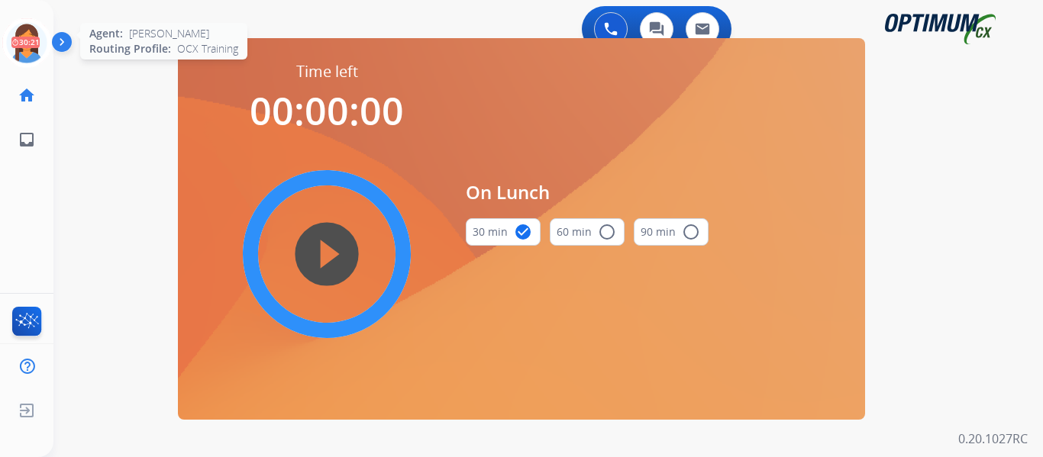
click at [30, 40] on icon at bounding box center [27, 43] width 50 height 50
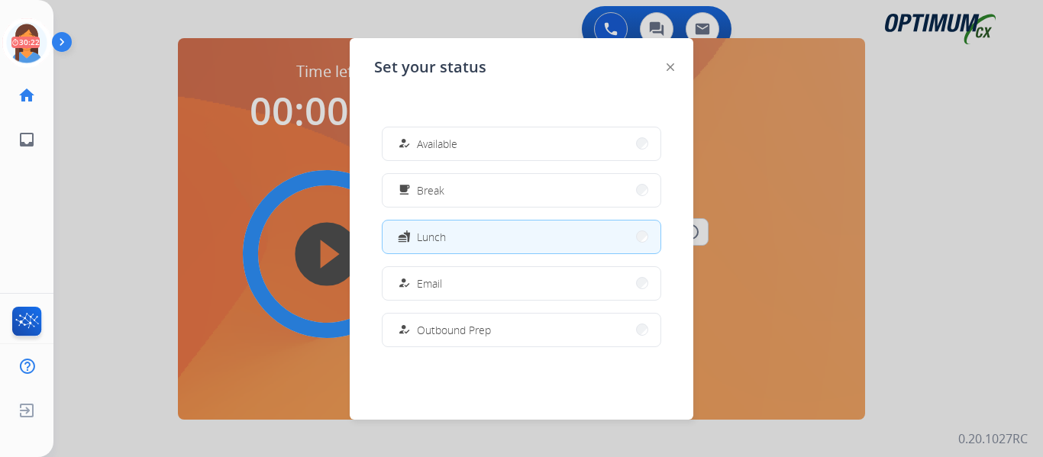
drag, startPoint x: 466, startPoint y: 142, endPoint x: 344, endPoint y: 61, distance: 146.5
click at [463, 142] on button "how_to_reg Available" at bounding box center [521, 143] width 278 height 33
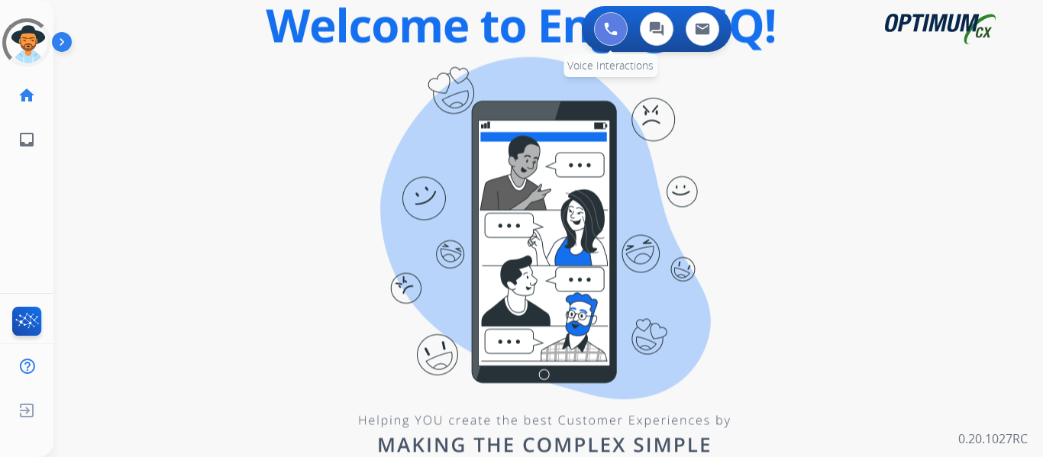
click at [602, 17] on button at bounding box center [611, 29] width 34 height 34
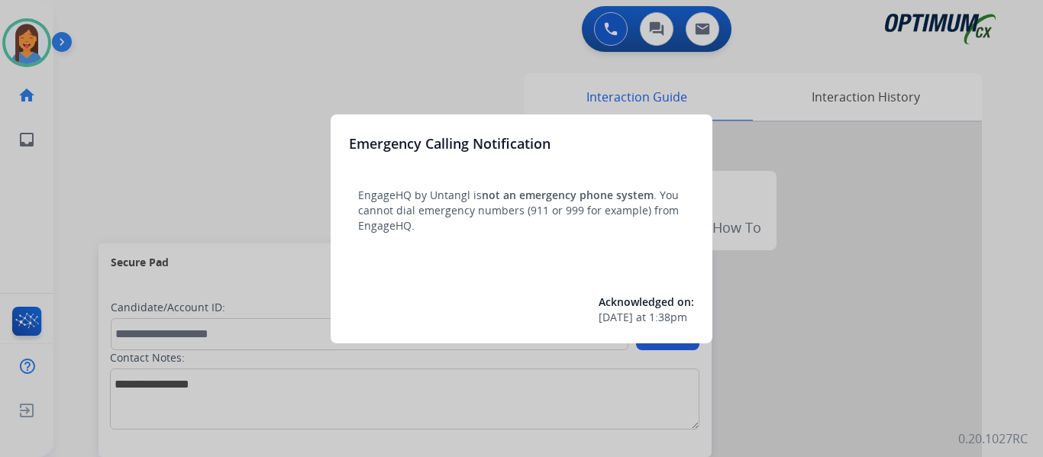
click at [192, 123] on div at bounding box center [521, 228] width 1043 height 457
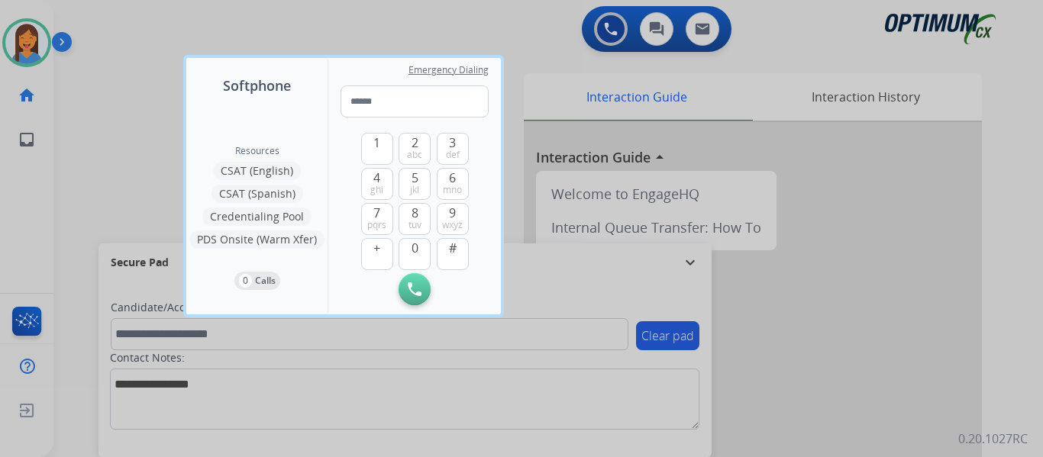
click at [79, 160] on div at bounding box center [521, 228] width 1043 height 457
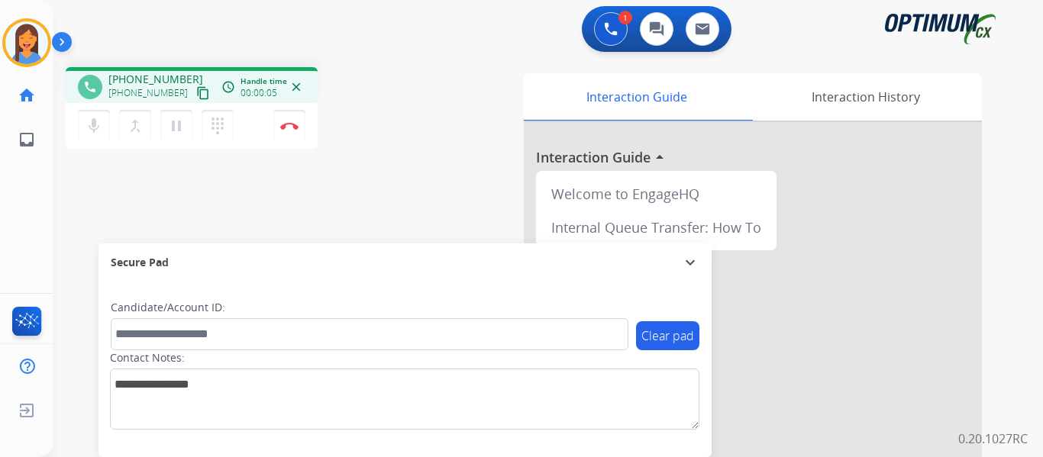
click at [196, 96] on mat-icon "content_copy" at bounding box center [203, 93] width 14 height 14
click at [290, 124] on img at bounding box center [289, 126] width 18 height 8
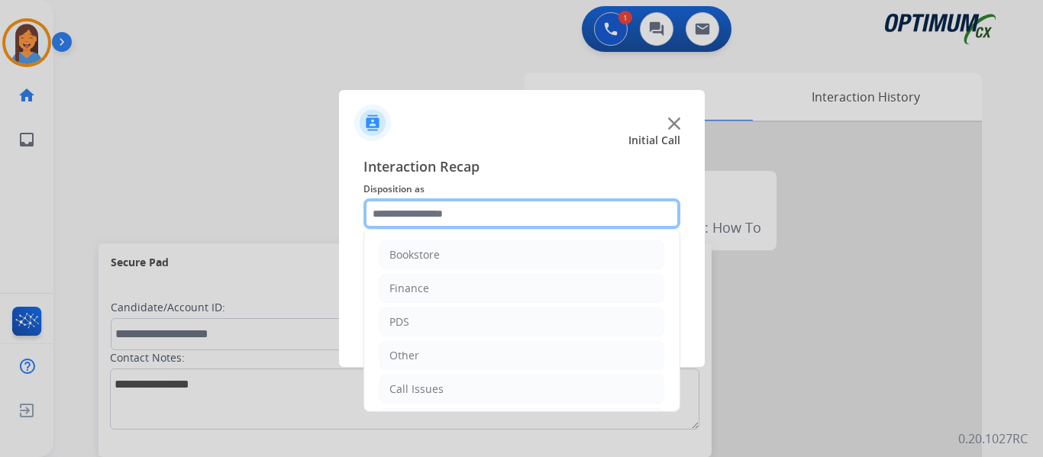
click at [425, 203] on input "text" at bounding box center [521, 213] width 317 height 31
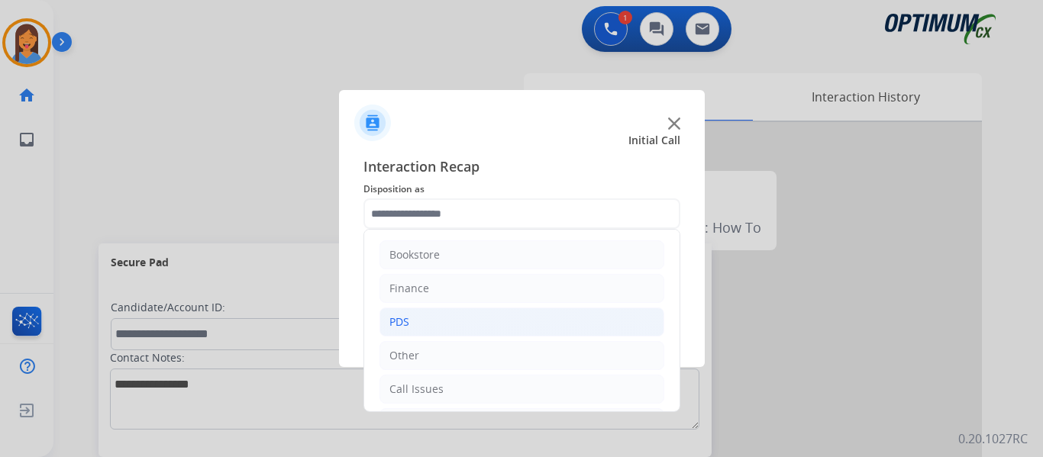
click at [432, 317] on li "PDS" at bounding box center [521, 322] width 285 height 29
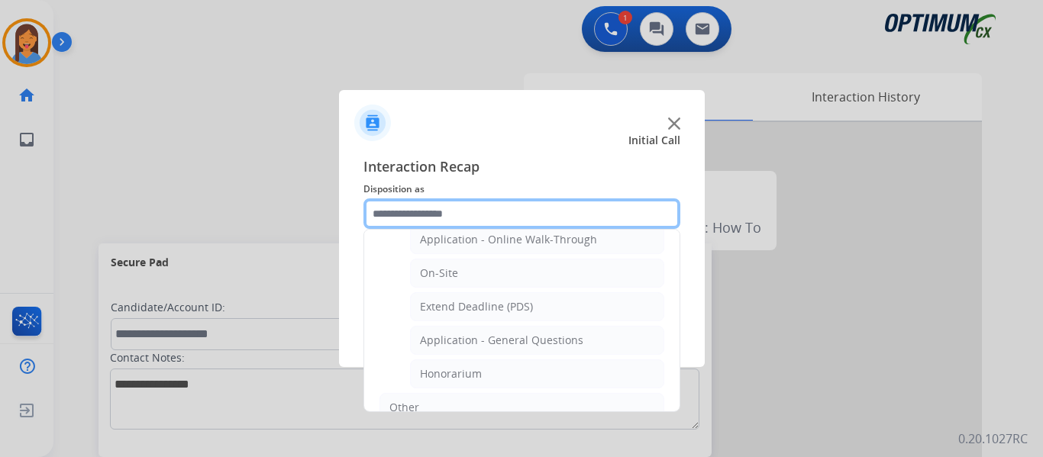
scroll to position [458, 0]
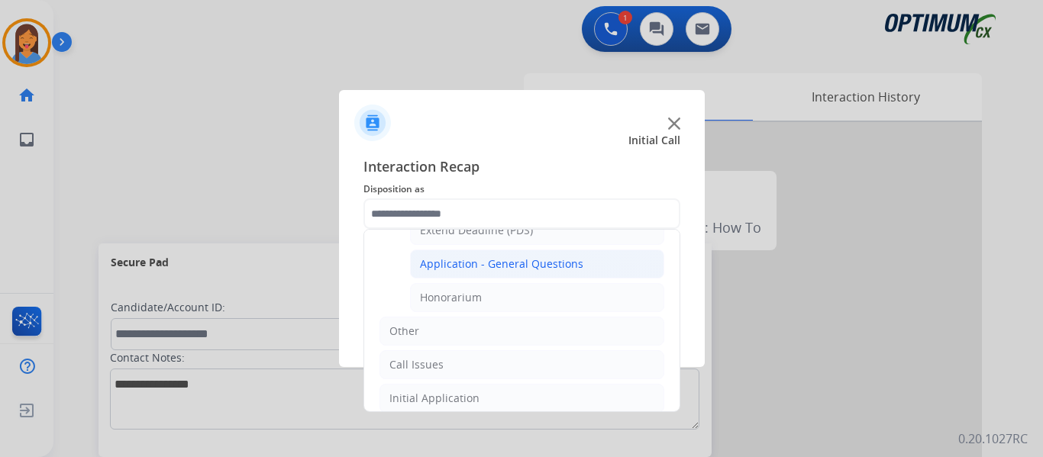
click at [490, 270] on div "Application - General Questions" at bounding box center [501, 263] width 163 height 15
type input "**********"
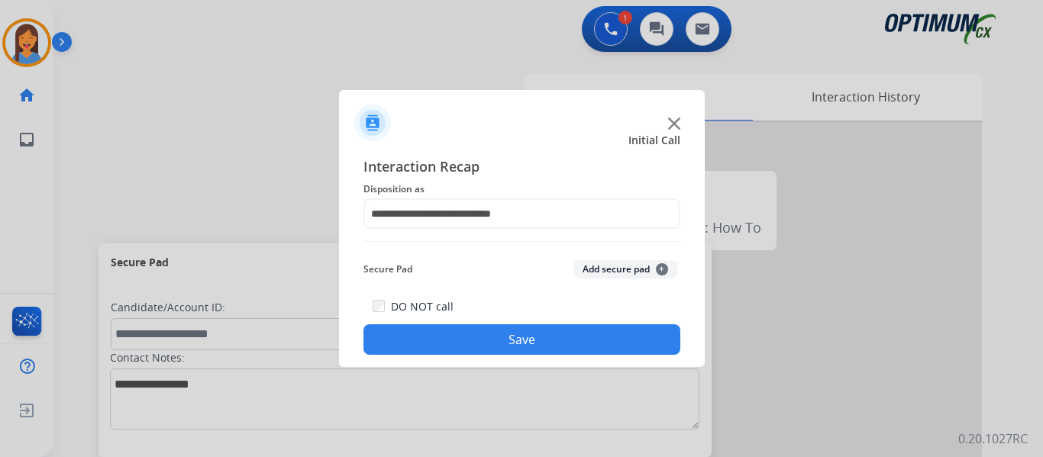
click at [504, 338] on button "Save" at bounding box center [521, 339] width 317 height 31
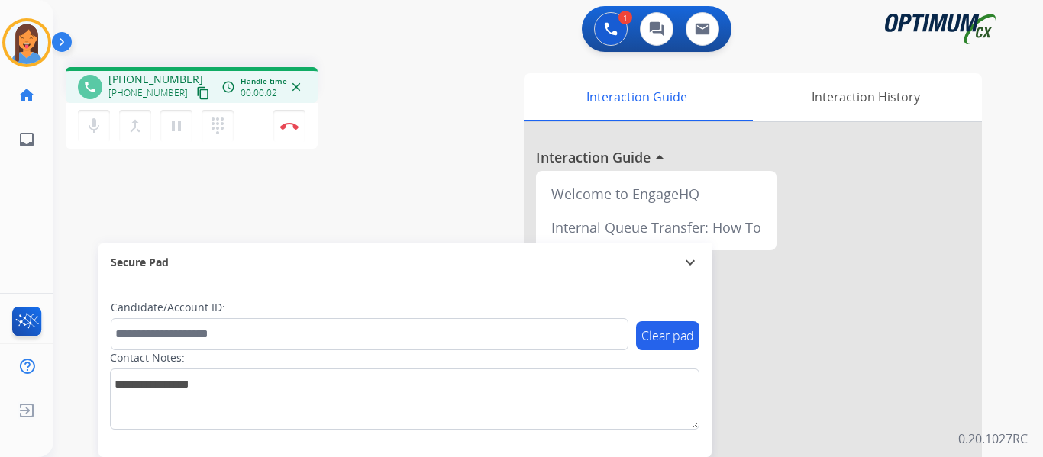
click at [196, 93] on mat-icon "content_copy" at bounding box center [203, 93] width 14 height 14
click at [293, 129] on img at bounding box center [289, 126] width 18 height 8
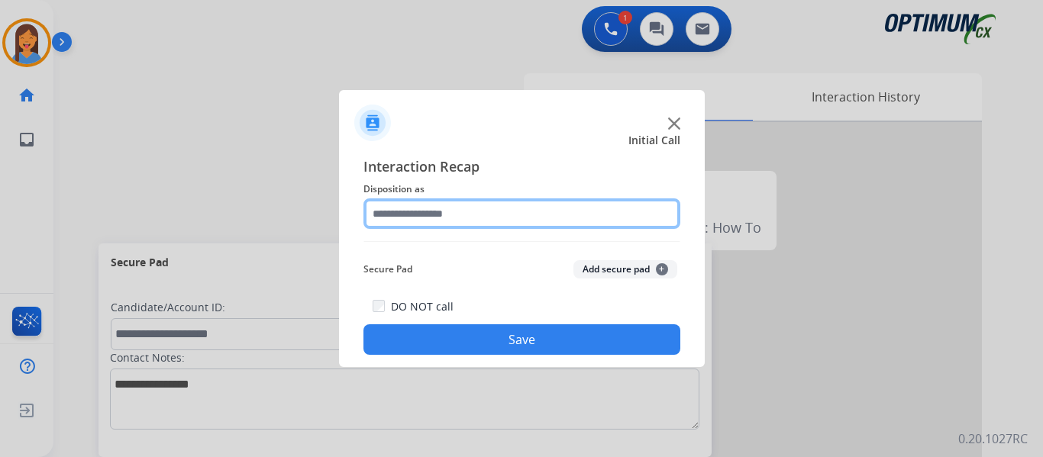
click at [524, 207] on input "text" at bounding box center [521, 213] width 317 height 31
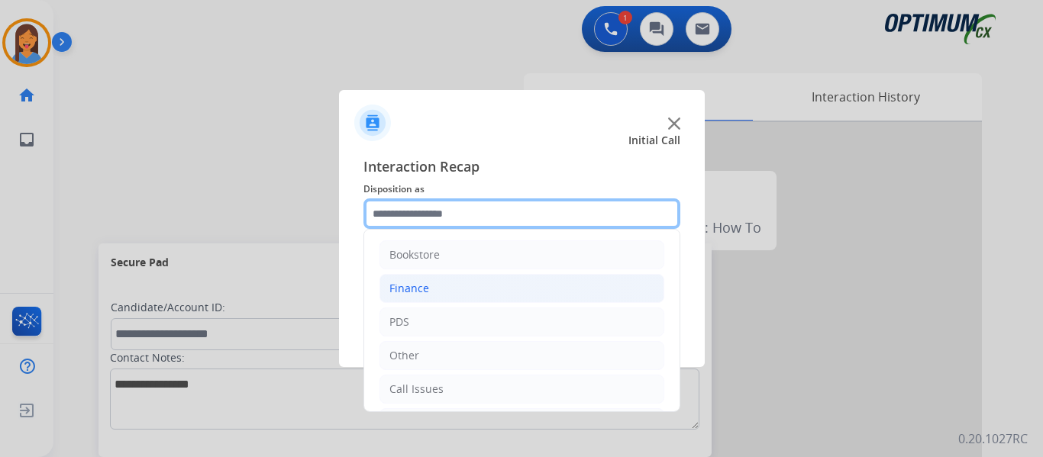
scroll to position [76, 0]
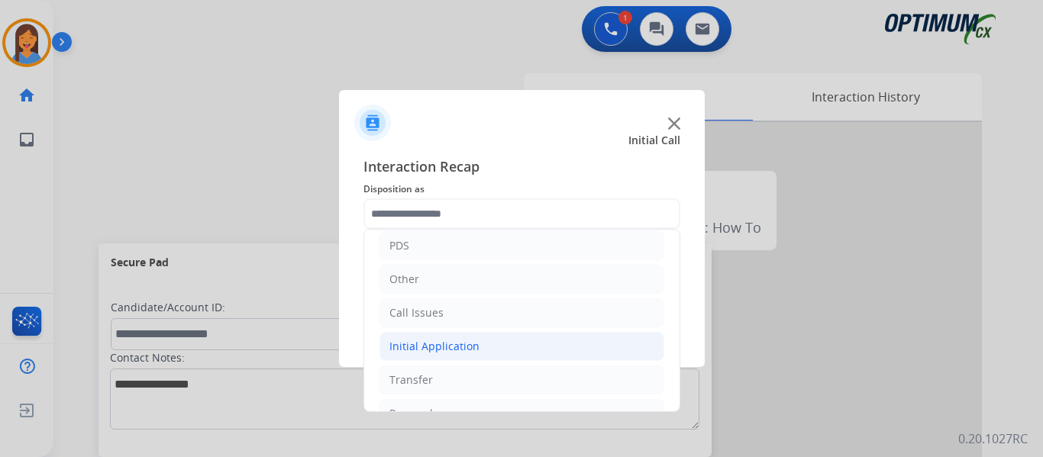
click at [458, 353] on div "Initial Application" at bounding box center [434, 346] width 90 height 15
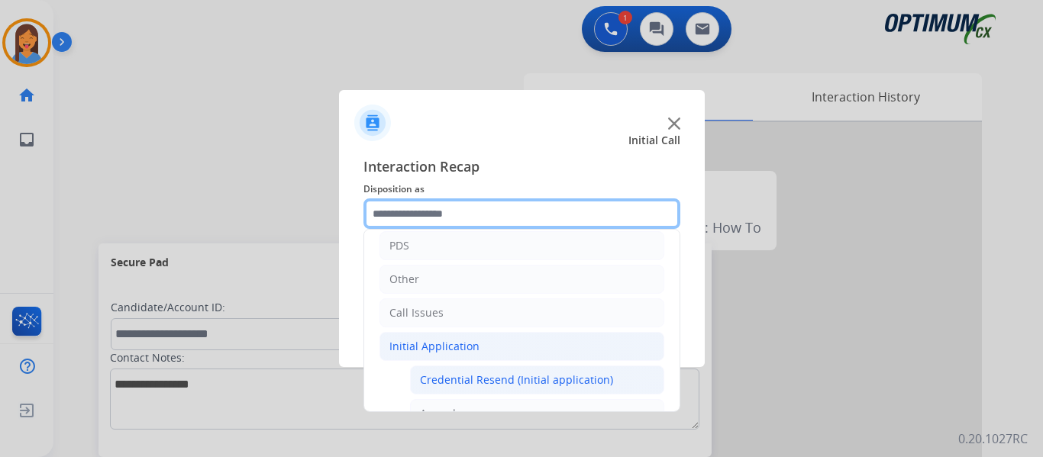
scroll to position [153, 0]
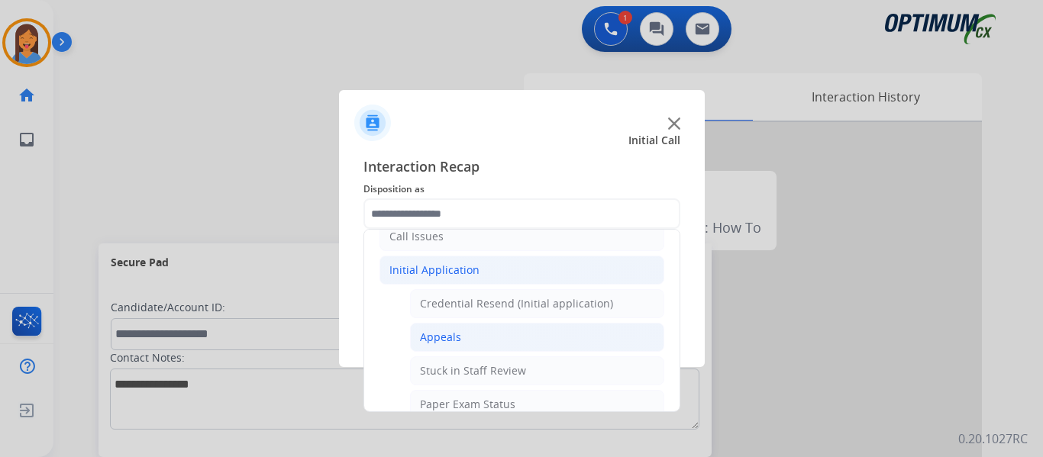
click at [463, 344] on li "Appeals" at bounding box center [537, 337] width 254 height 29
type input "*******"
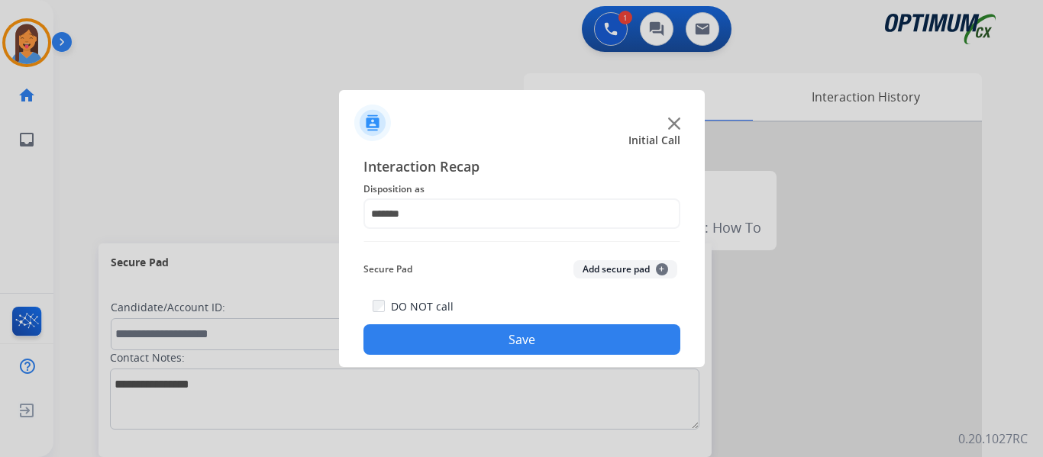
click at [529, 346] on button "Save" at bounding box center [521, 339] width 317 height 31
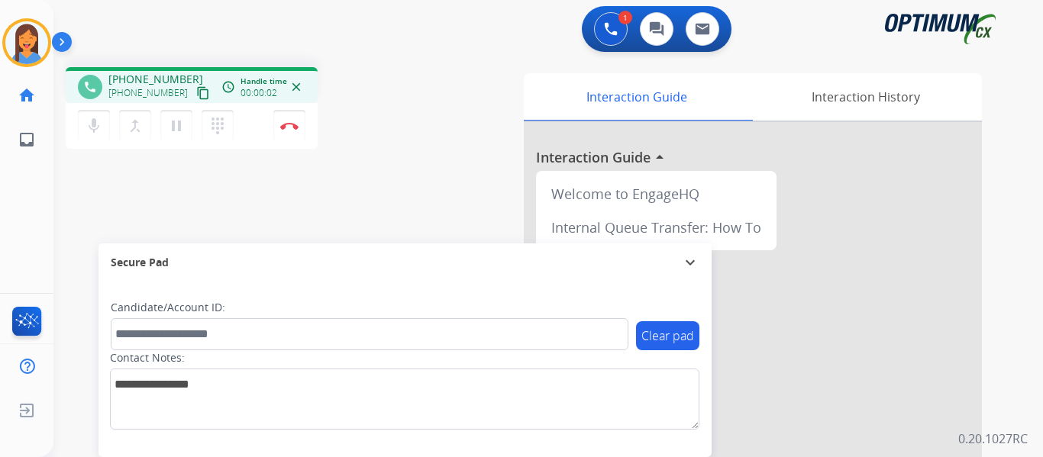
click at [196, 95] on mat-icon "content_copy" at bounding box center [203, 93] width 14 height 14
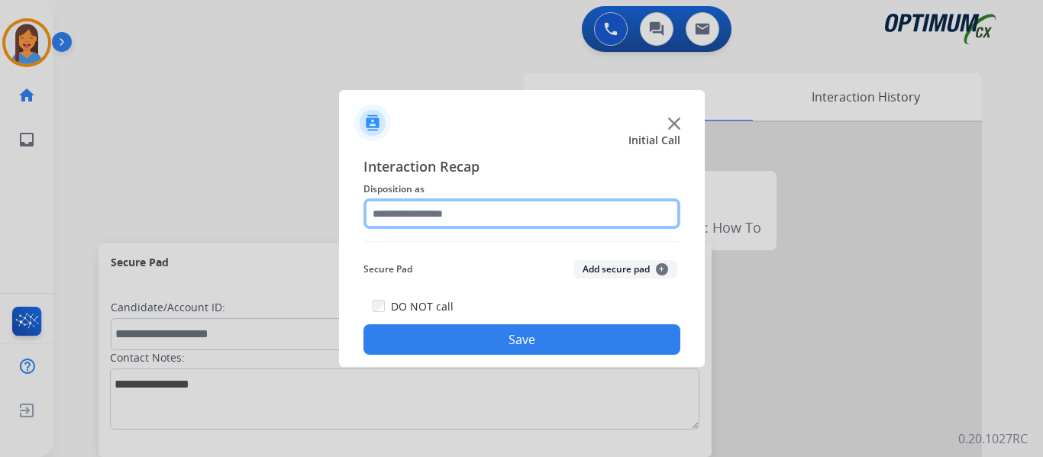
click at [411, 211] on input "text" at bounding box center [521, 213] width 317 height 31
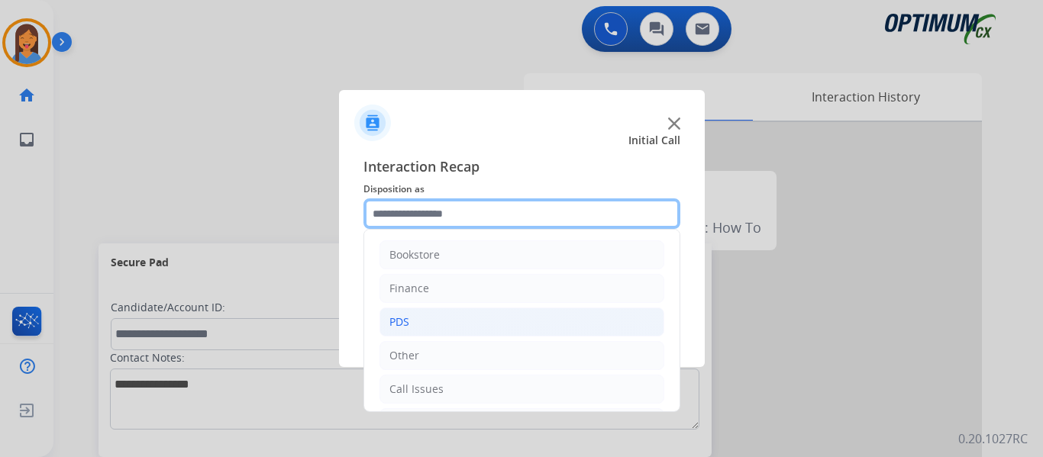
scroll to position [76, 0]
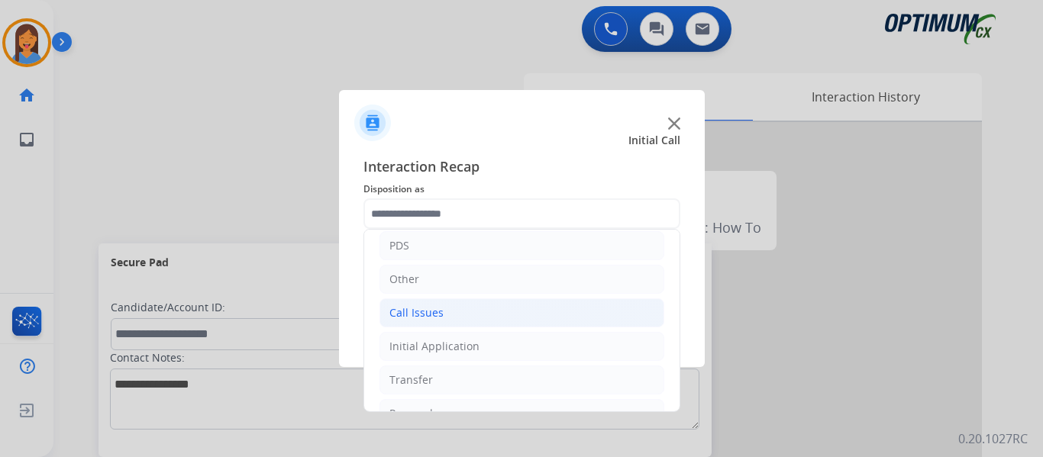
click at [429, 318] on div "Call Issues" at bounding box center [416, 312] width 54 height 15
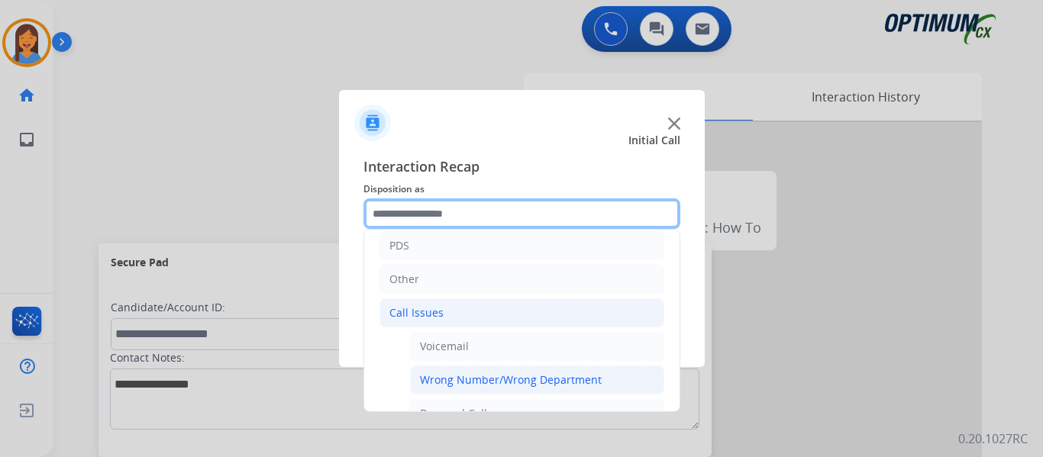
scroll to position [153, 0]
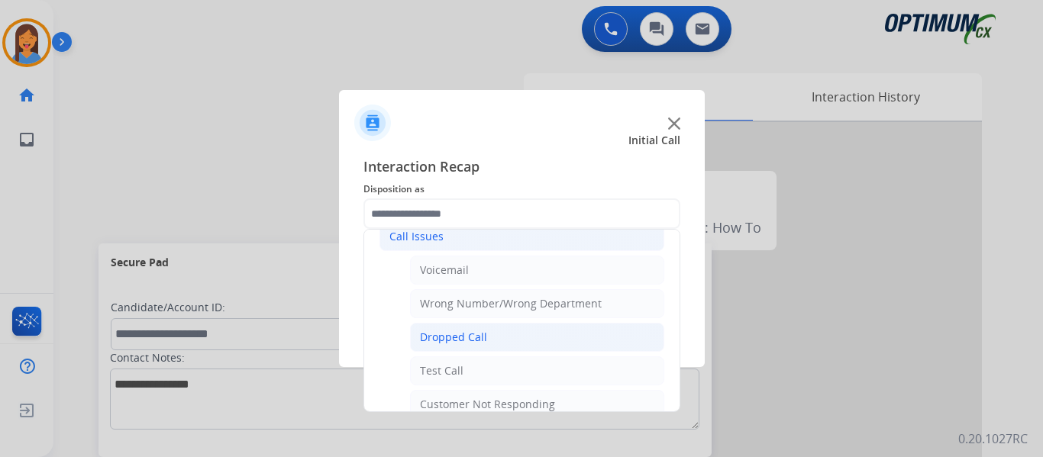
click at [457, 337] on div "Dropped Call" at bounding box center [453, 337] width 67 height 15
type input "**********"
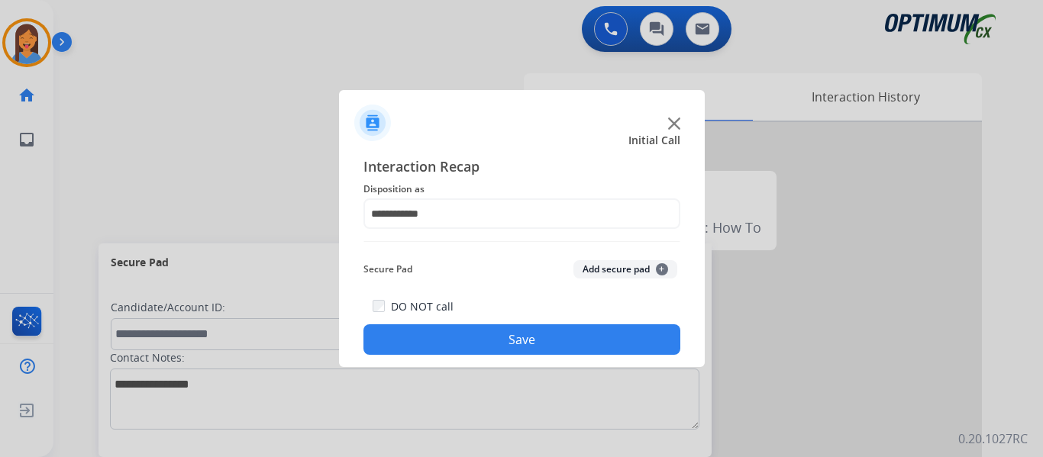
click at [467, 353] on button "Save" at bounding box center [521, 339] width 317 height 31
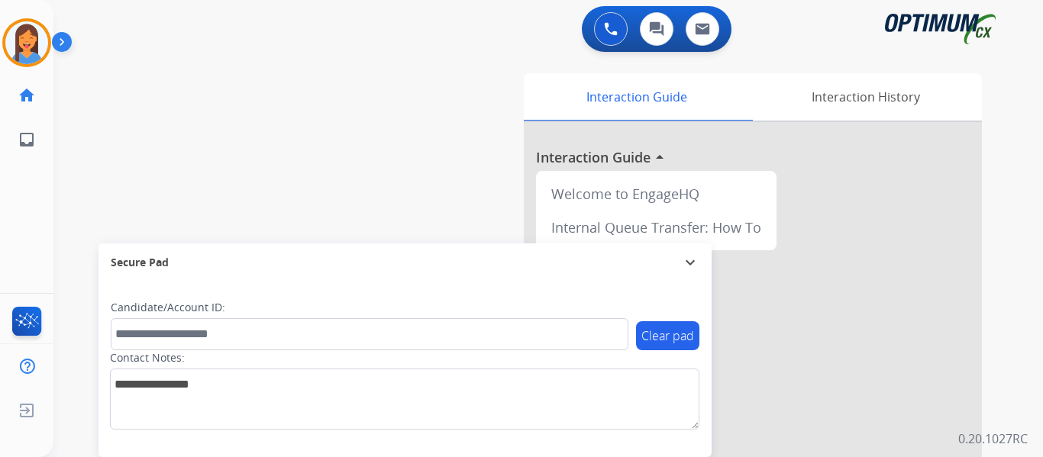
drag, startPoint x: 25, startPoint y: 40, endPoint x: 66, endPoint y: 59, distance: 44.7
click at [25, 40] on img at bounding box center [26, 42] width 43 height 43
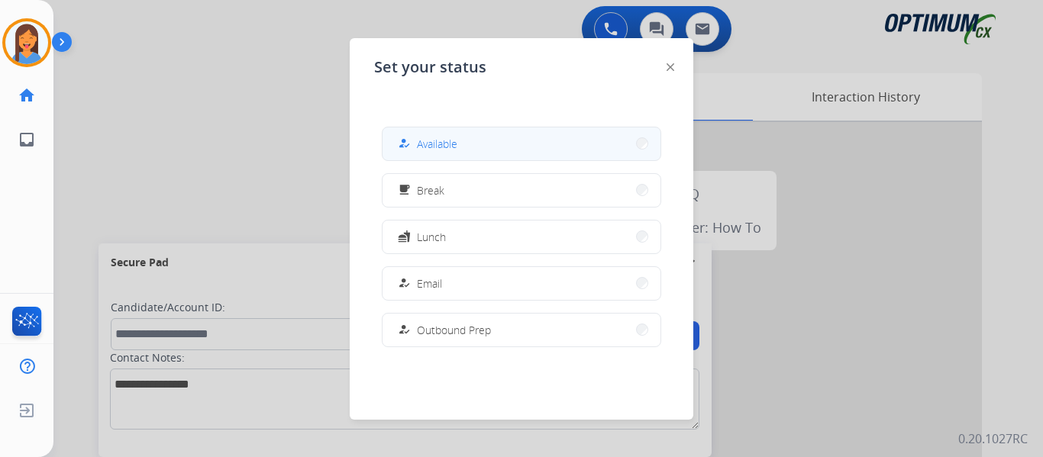
click at [455, 146] on span "Available" at bounding box center [437, 144] width 40 height 16
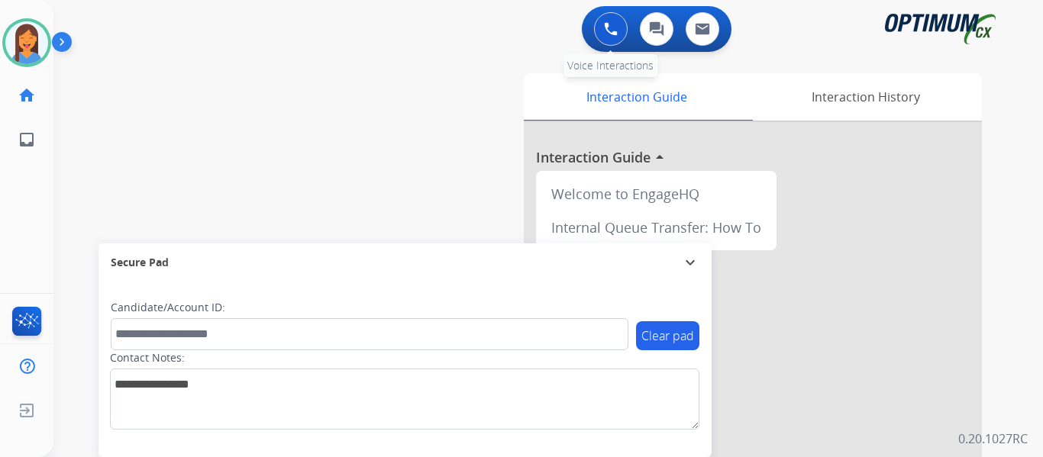
click at [615, 26] on img at bounding box center [611, 29] width 14 height 14
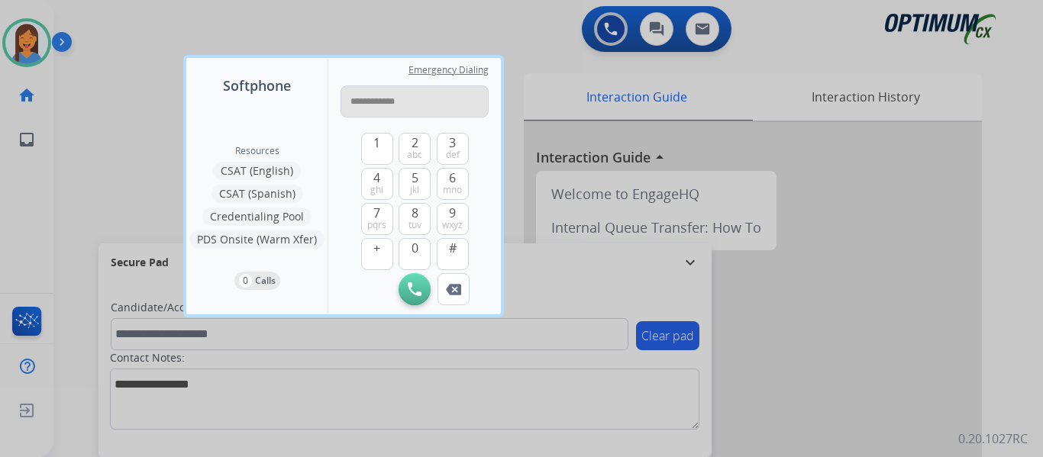
click at [362, 102] on input "**********" at bounding box center [414, 101] width 148 height 32
type input "**********"
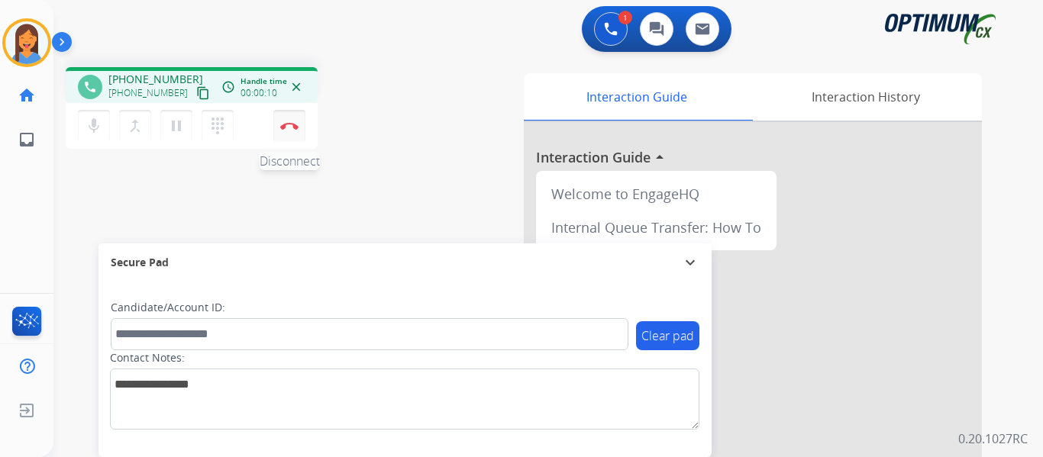
click at [287, 130] on button "Disconnect" at bounding box center [289, 126] width 32 height 32
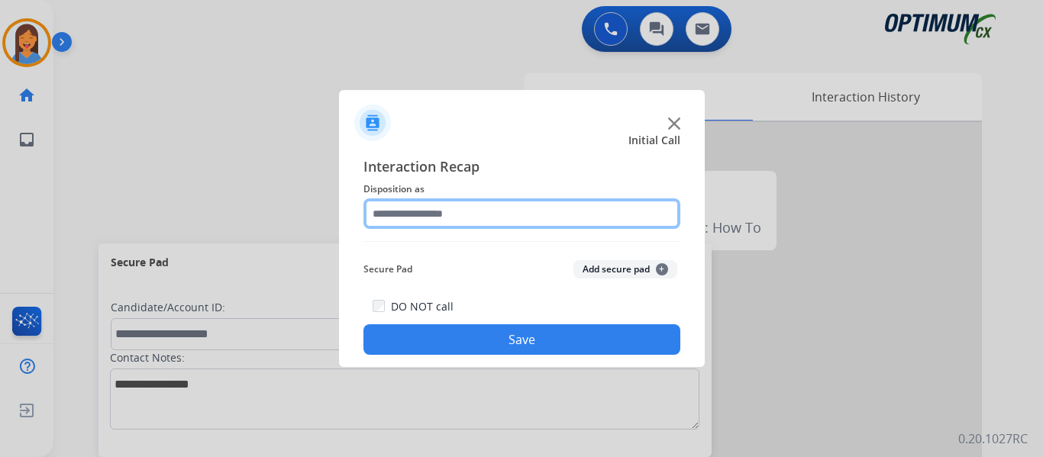
click at [472, 212] on input "text" at bounding box center [521, 213] width 317 height 31
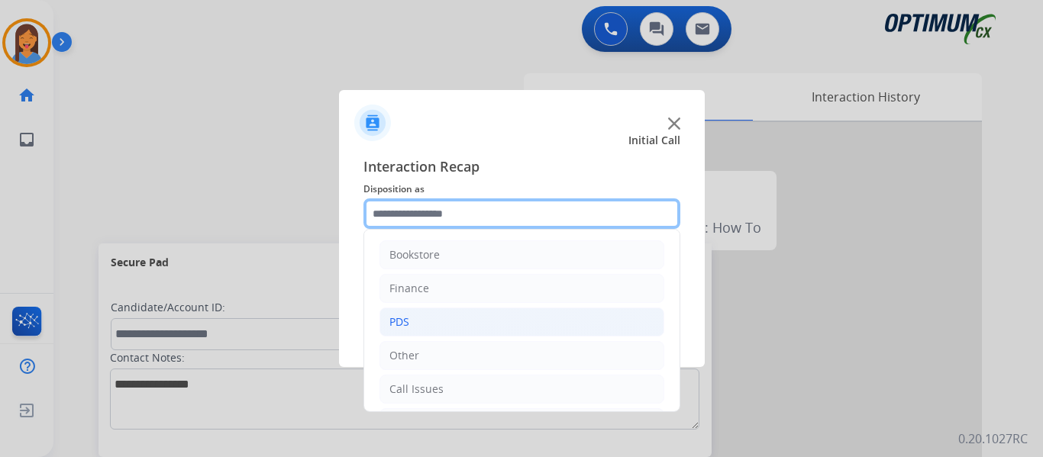
scroll to position [76, 0]
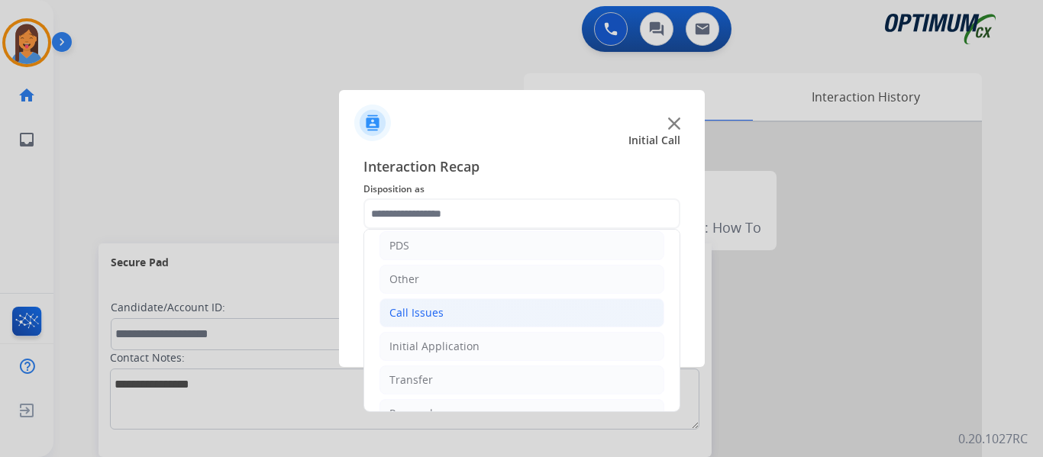
click at [432, 302] on li "Call Issues" at bounding box center [521, 312] width 285 height 29
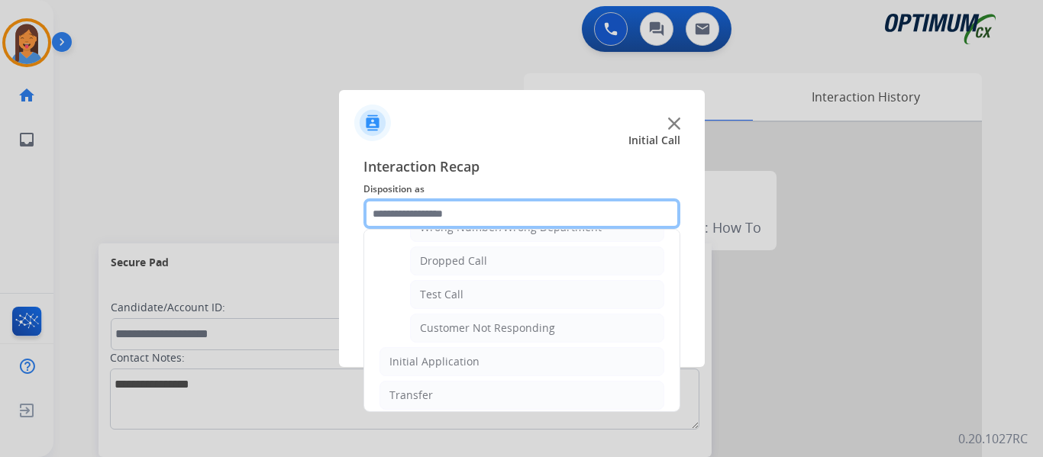
scroll to position [153, 0]
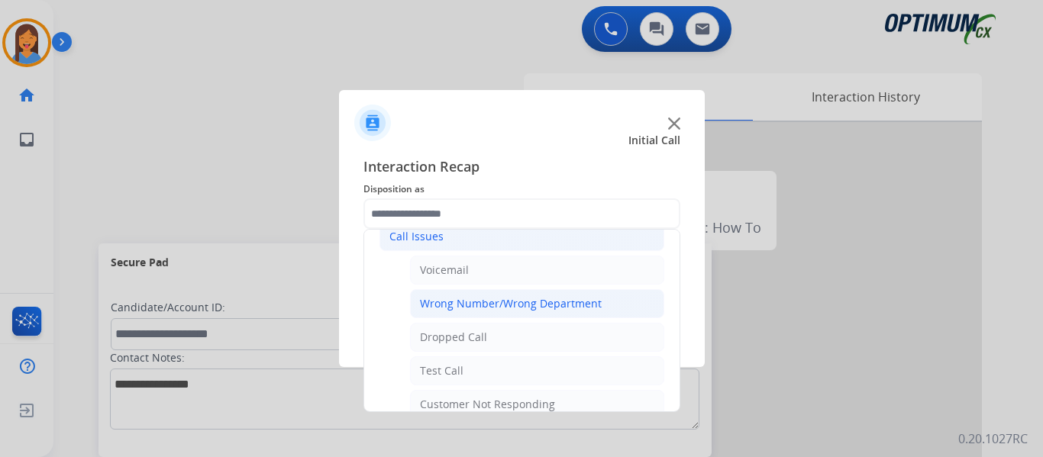
click at [474, 303] on div "Wrong Number/Wrong Department" at bounding box center [511, 303] width 182 height 15
type input "**********"
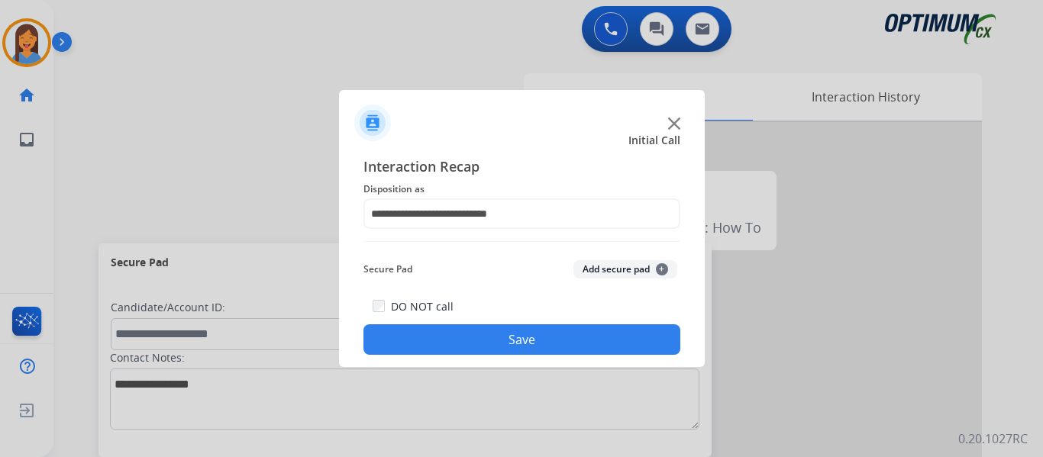
click at [505, 347] on button "Save" at bounding box center [521, 339] width 317 height 31
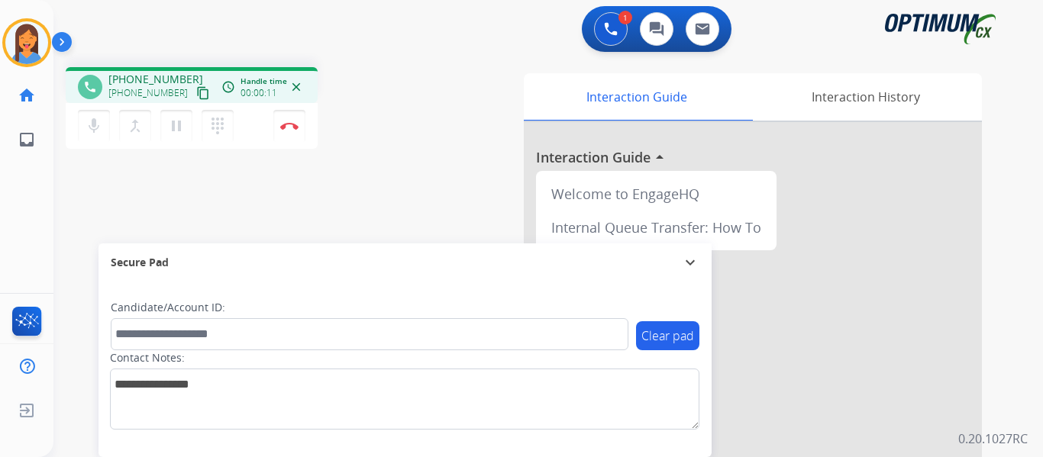
drag, startPoint x: 186, startPoint y: 94, endPoint x: 647, endPoint y: 165, distance: 467.3
click at [196, 94] on mat-icon "content_copy" at bounding box center [203, 93] width 14 height 14
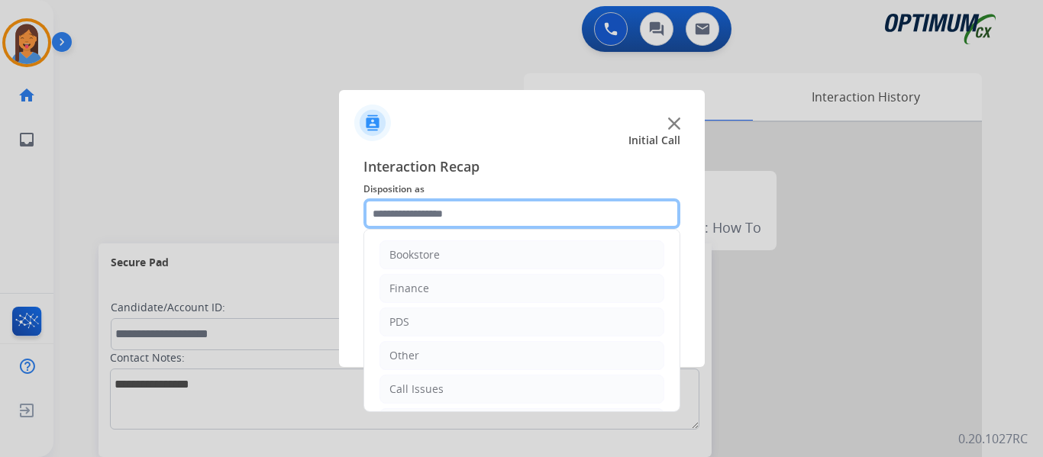
click at [439, 212] on input "text" at bounding box center [521, 213] width 317 height 31
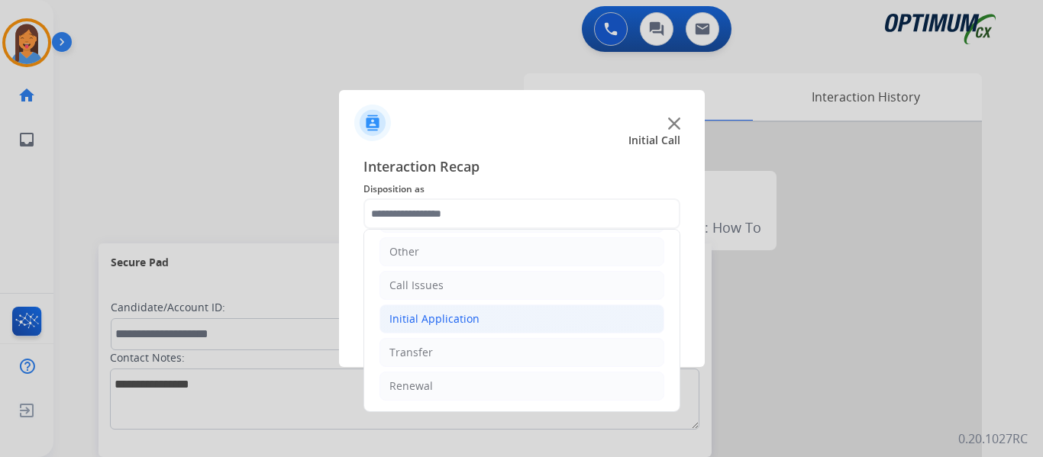
click at [479, 318] on li "Initial Application" at bounding box center [521, 319] width 285 height 29
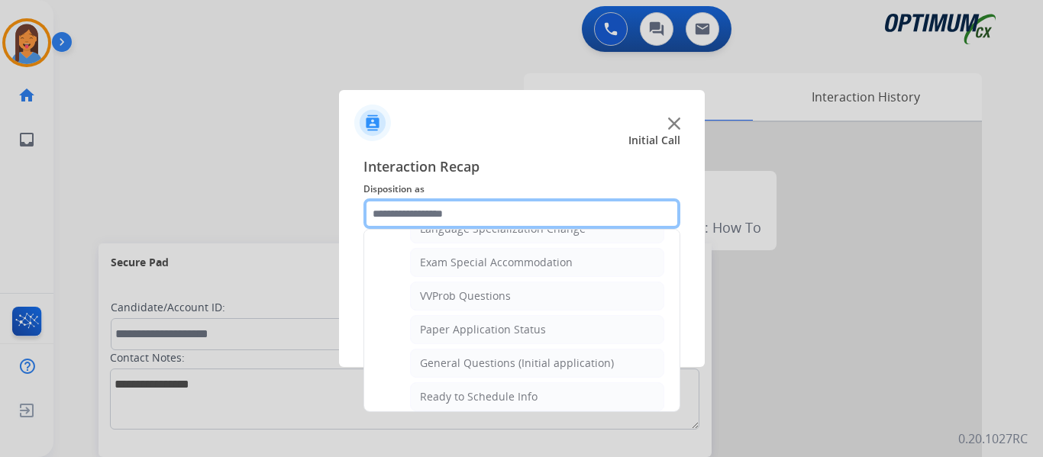
scroll to position [791, 0]
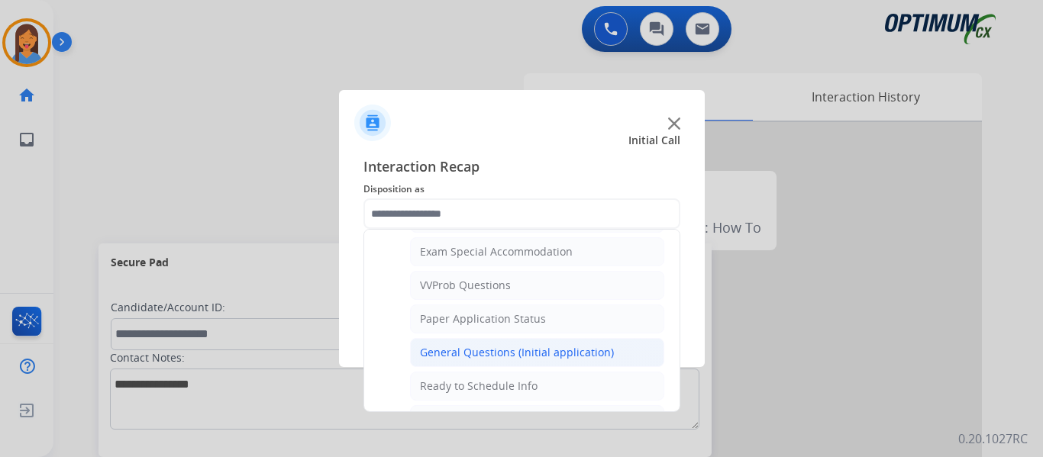
click at [432, 359] on div "General Questions (Initial application)" at bounding box center [517, 352] width 194 height 15
type input "**********"
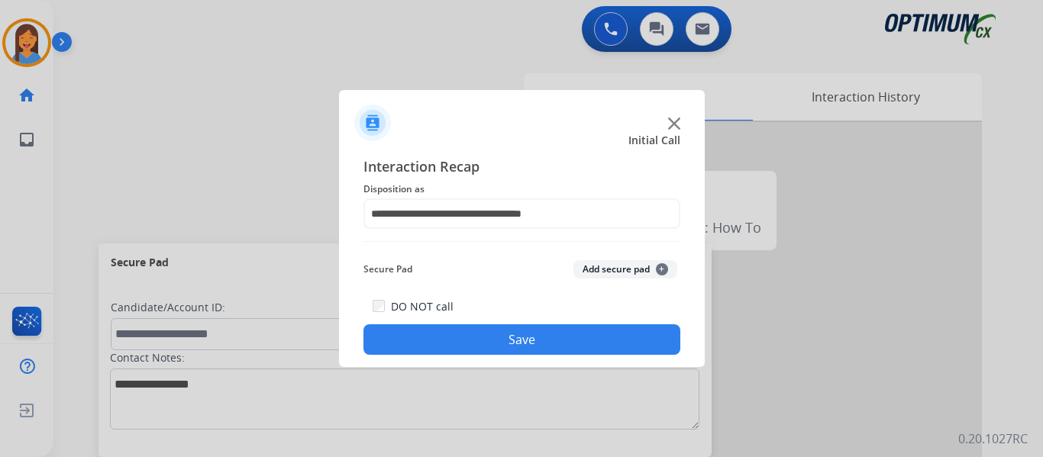
click at [469, 331] on button "Save" at bounding box center [521, 339] width 317 height 31
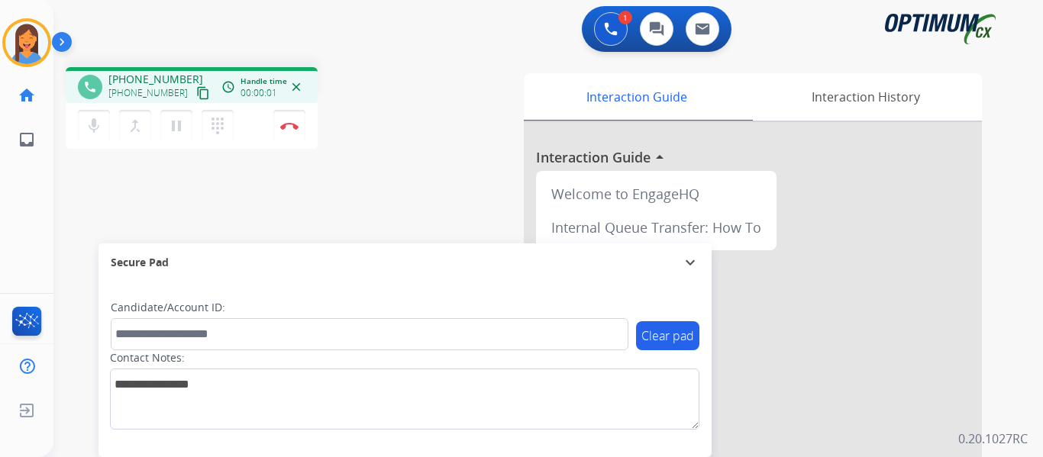
click at [196, 92] on mat-icon "content_copy" at bounding box center [203, 93] width 14 height 14
click at [288, 136] on button "Disconnect" at bounding box center [289, 126] width 32 height 32
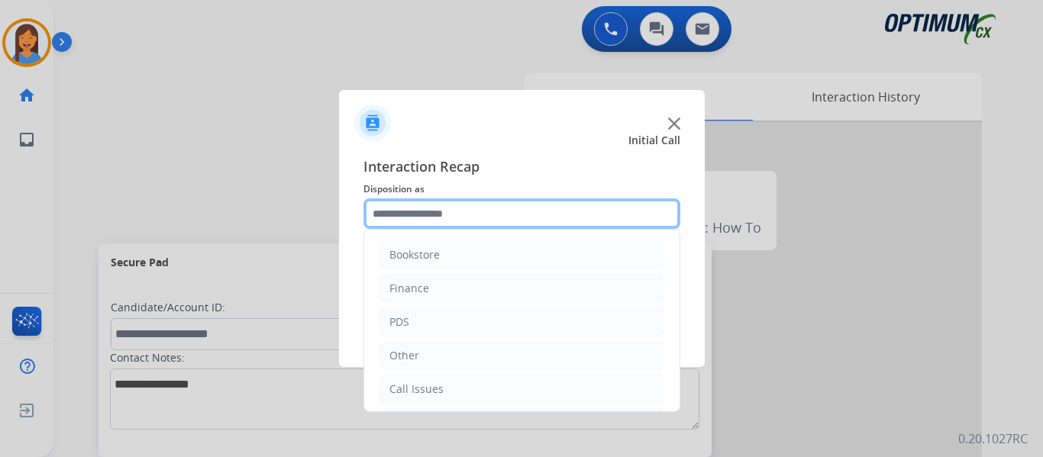
click at [463, 212] on input "text" at bounding box center [521, 213] width 317 height 31
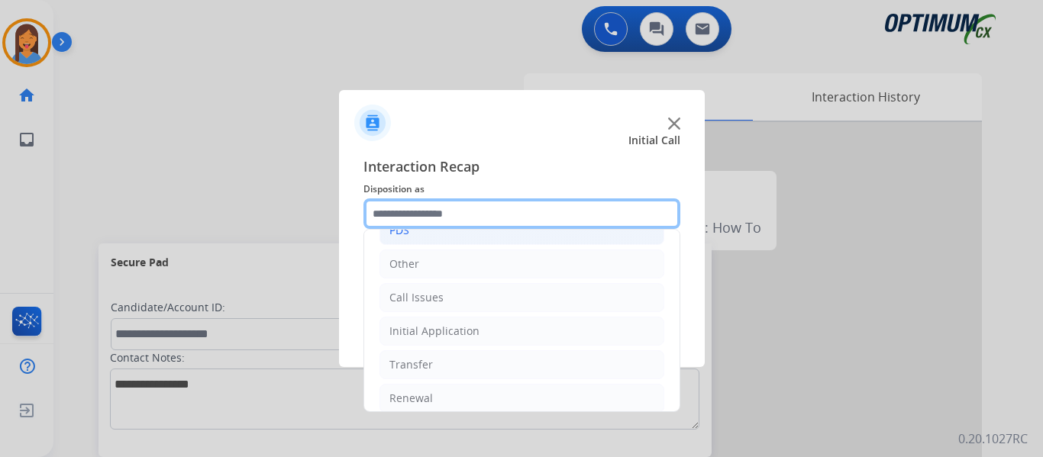
scroll to position [104, 0]
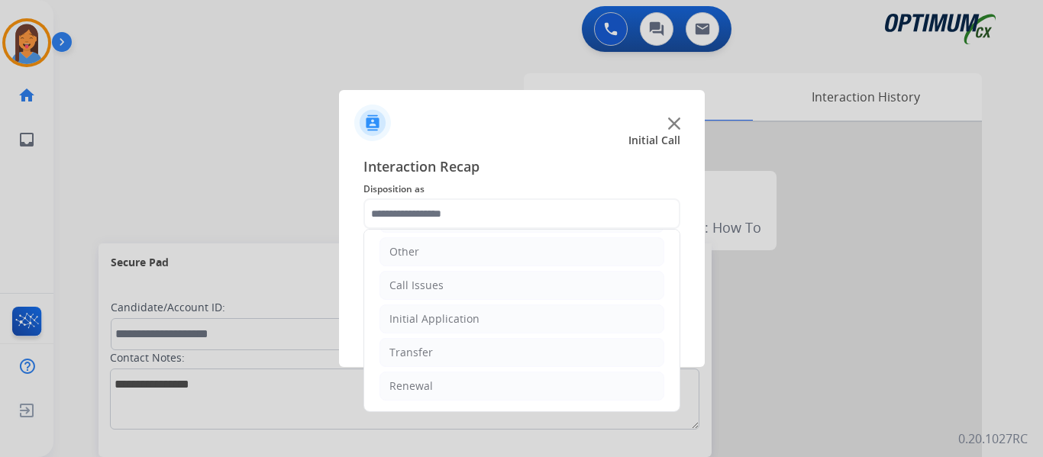
click at [440, 304] on ul "Bookstore Finance PDS Other Call Issues Initial Application Transfer Renewal" at bounding box center [521, 269] width 315 height 286
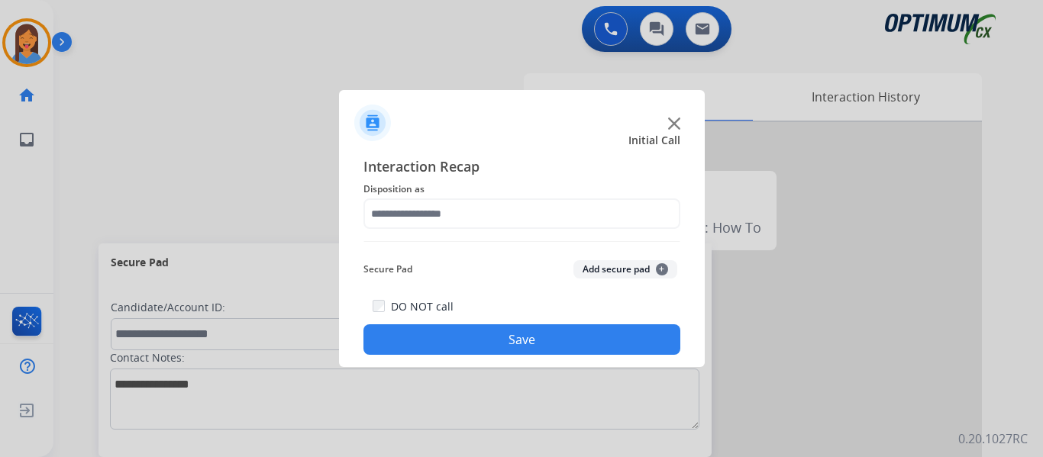
click at [479, 132] on div at bounding box center [522, 116] width 366 height 53
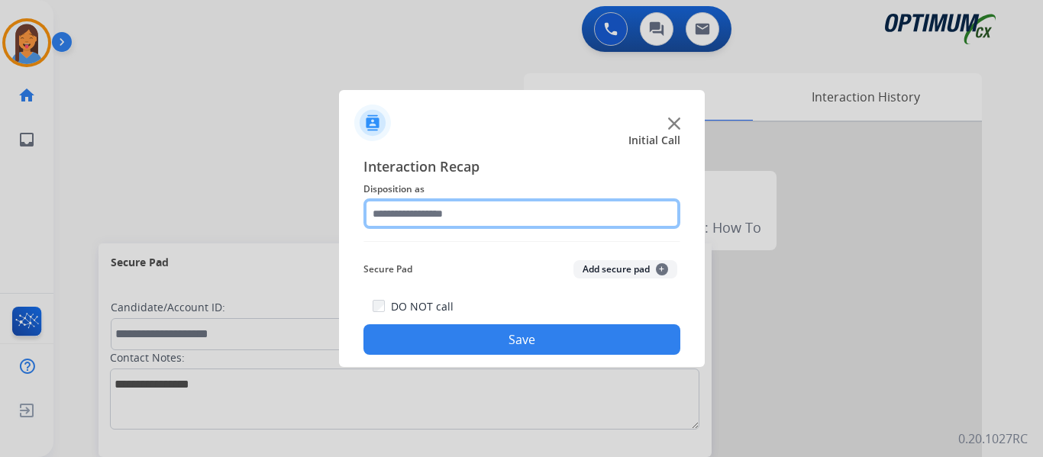
click at [469, 219] on input "text" at bounding box center [521, 213] width 317 height 31
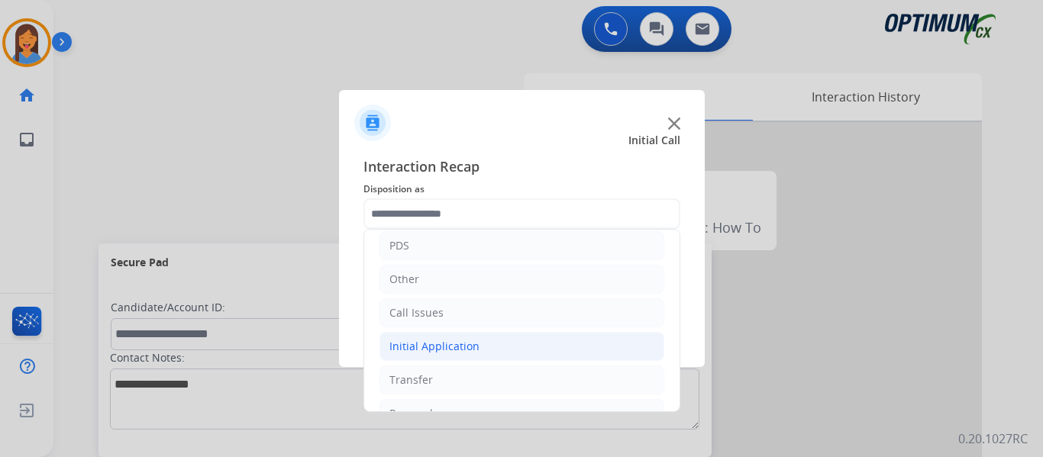
click at [455, 340] on div "Initial Application" at bounding box center [434, 346] width 90 height 15
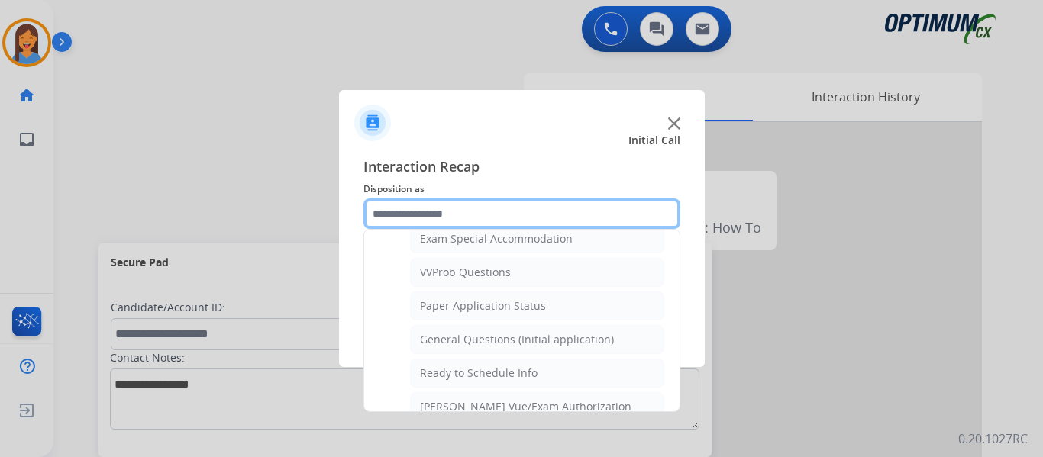
scroll to position [840, 0]
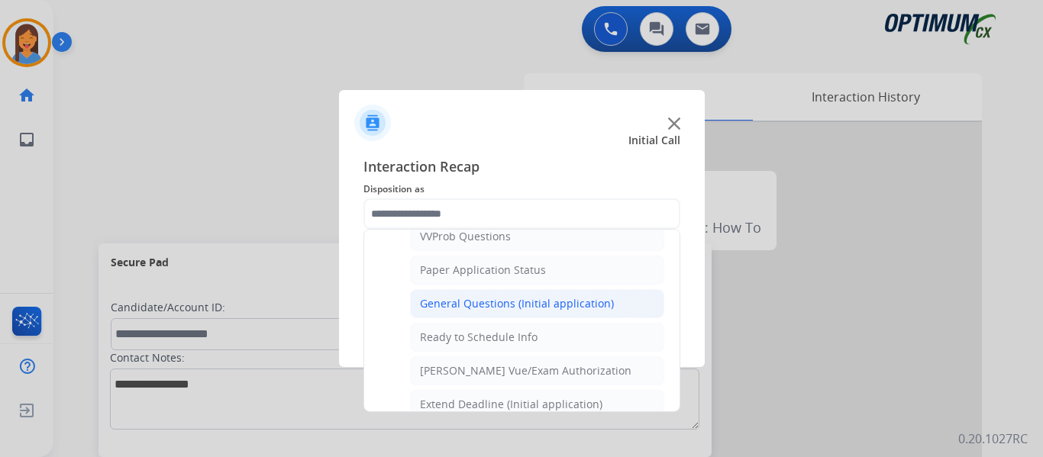
click at [486, 300] on div "General Questions (Initial application)" at bounding box center [517, 303] width 194 height 15
type input "**********"
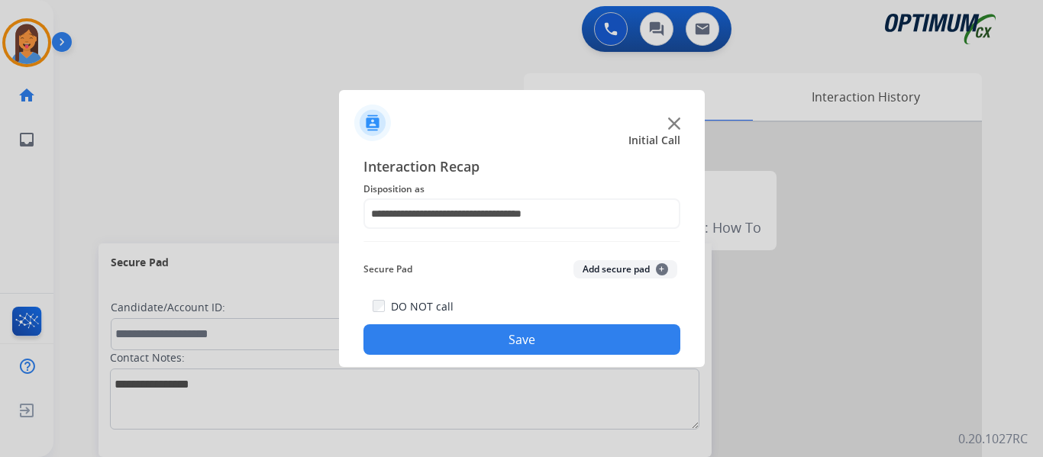
click at [509, 346] on button "Save" at bounding box center [521, 339] width 317 height 31
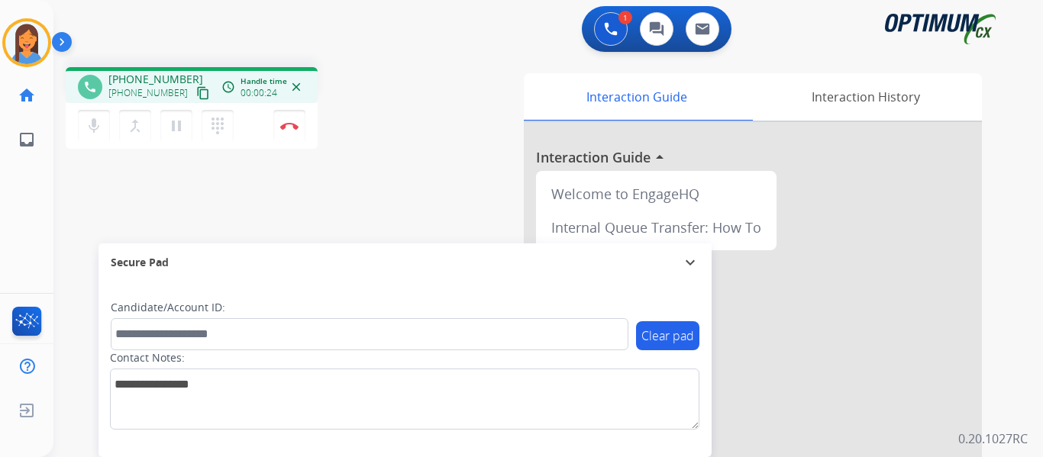
click at [196, 91] on mat-icon "content_copy" at bounding box center [203, 93] width 14 height 14
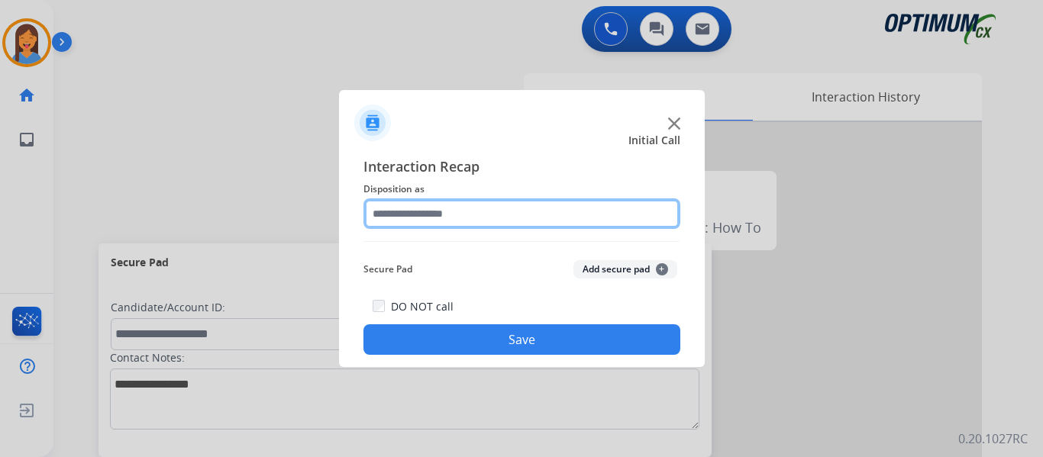
click at [474, 208] on input "text" at bounding box center [521, 213] width 317 height 31
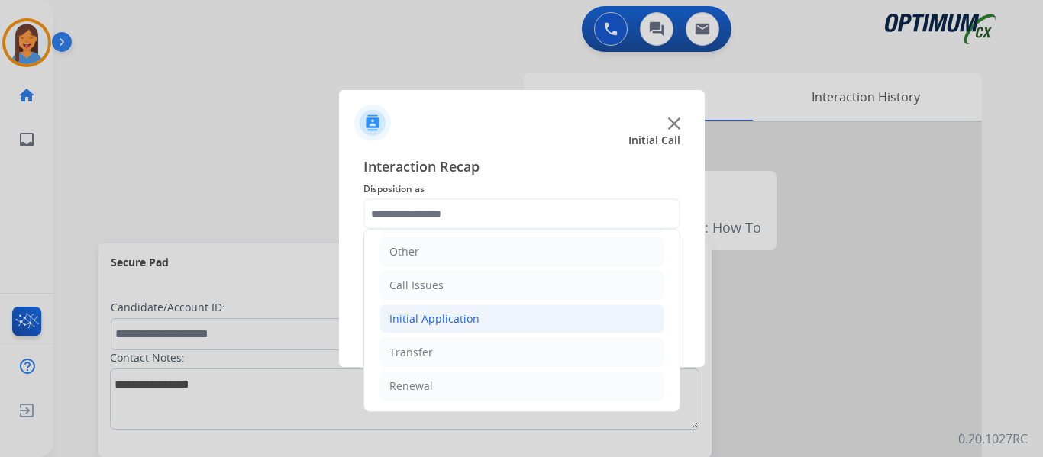
click at [461, 308] on li "Initial Application" at bounding box center [521, 319] width 285 height 29
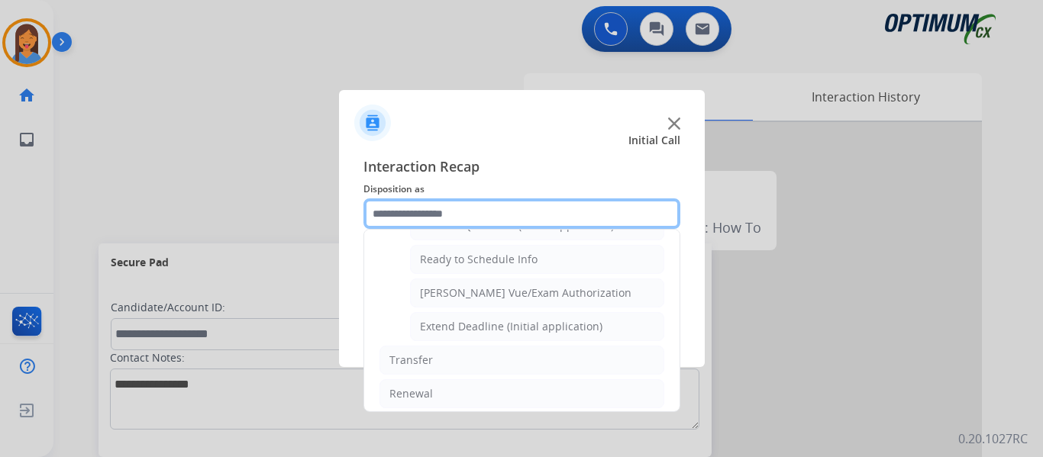
scroll to position [925, 0]
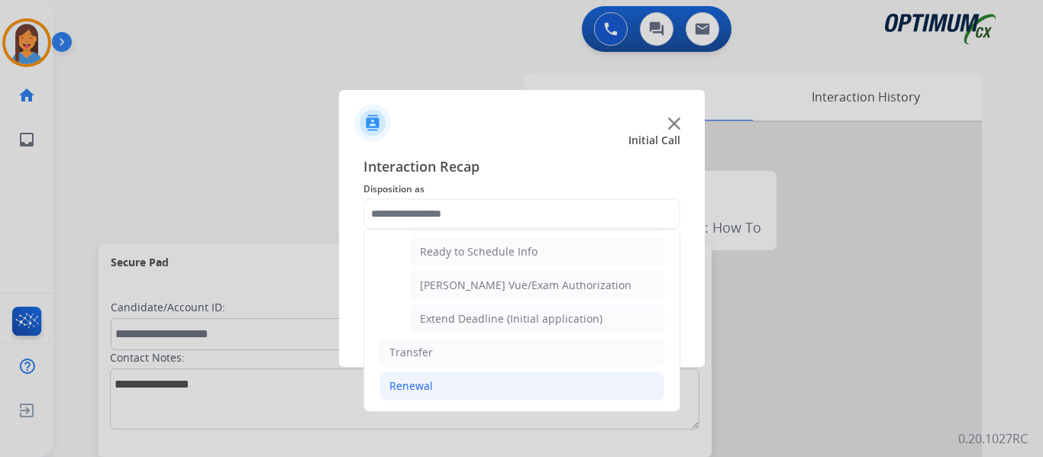
click at [419, 386] on div "Renewal" at bounding box center [411, 386] width 44 height 15
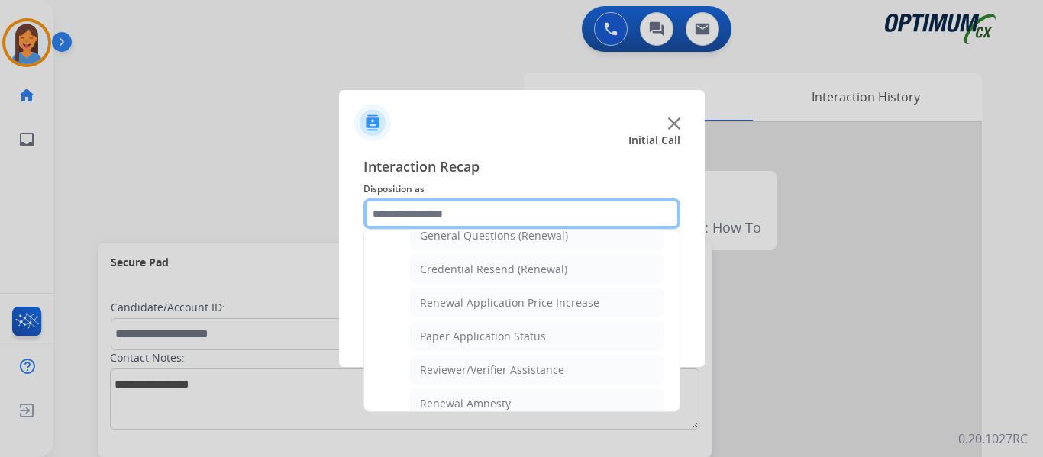
scroll to position [437, 0]
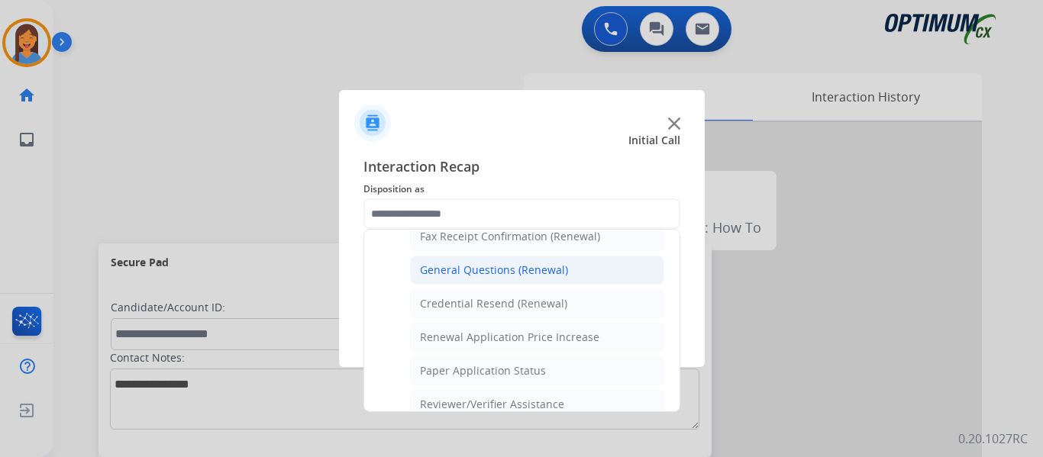
click at [489, 263] on div "General Questions (Renewal)" at bounding box center [494, 270] width 148 height 15
type input "**********"
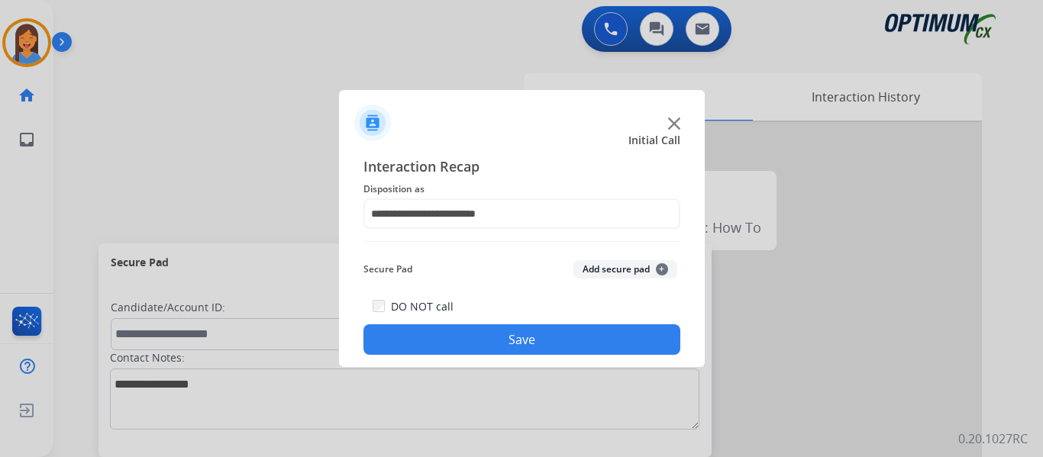
click at [569, 329] on button "Save" at bounding box center [521, 339] width 317 height 31
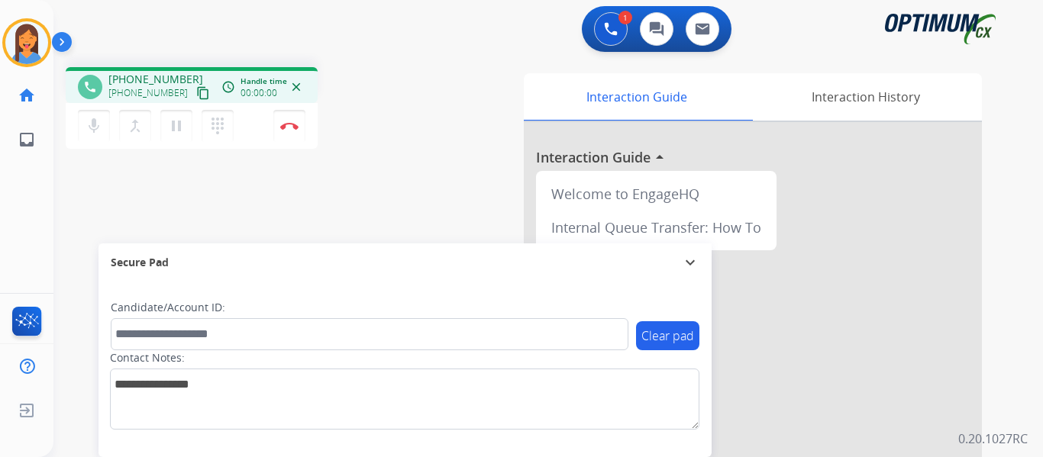
click at [196, 95] on mat-icon "content_copy" at bounding box center [203, 93] width 14 height 14
click at [392, 169] on div "phone [PHONE_NUMBER] [PHONE_NUMBER] content_copy access_time Call metrics Queue…" at bounding box center [529, 373] width 953 height 637
click at [289, 124] on img at bounding box center [289, 126] width 18 height 8
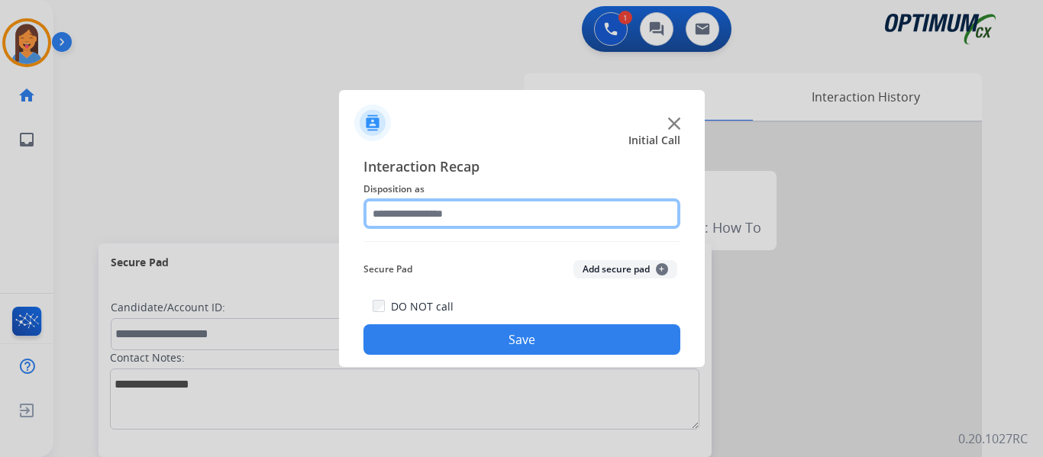
click at [415, 211] on input "text" at bounding box center [521, 213] width 317 height 31
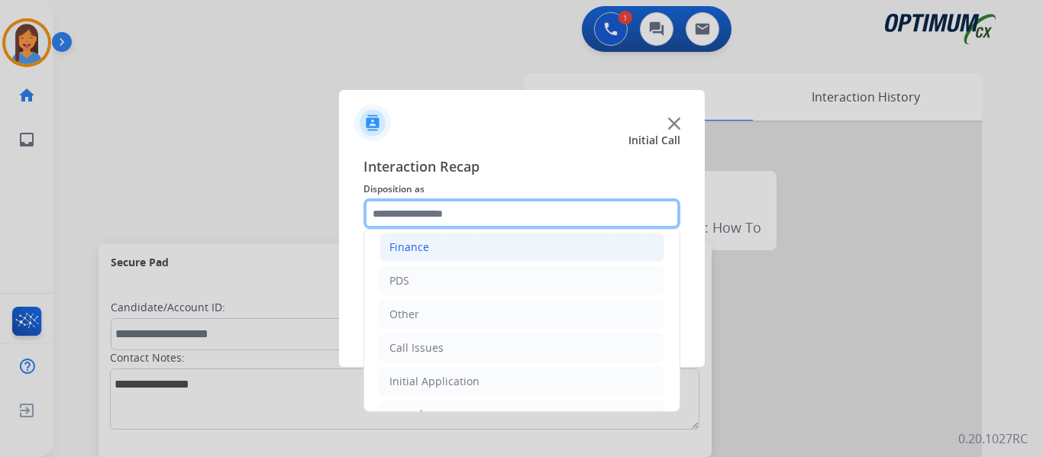
scroll to position [76, 0]
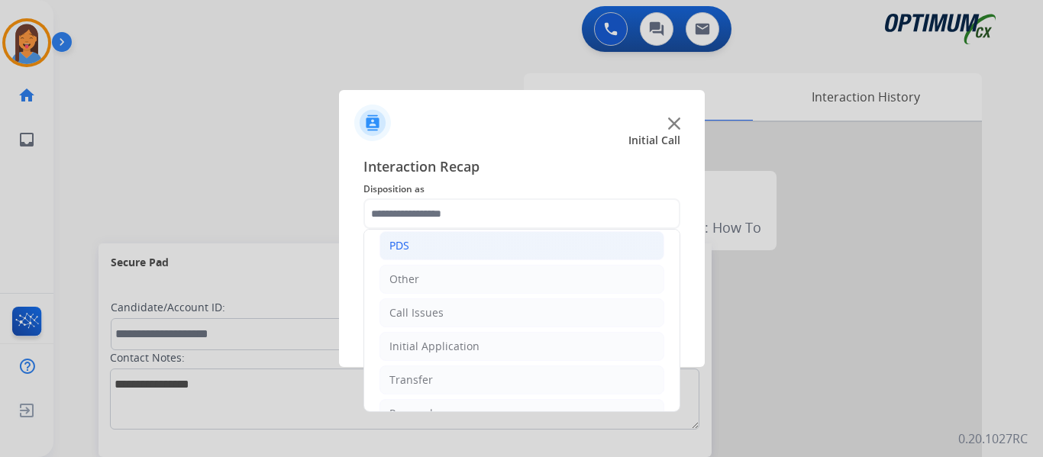
click at [412, 242] on li "PDS" at bounding box center [521, 245] width 285 height 29
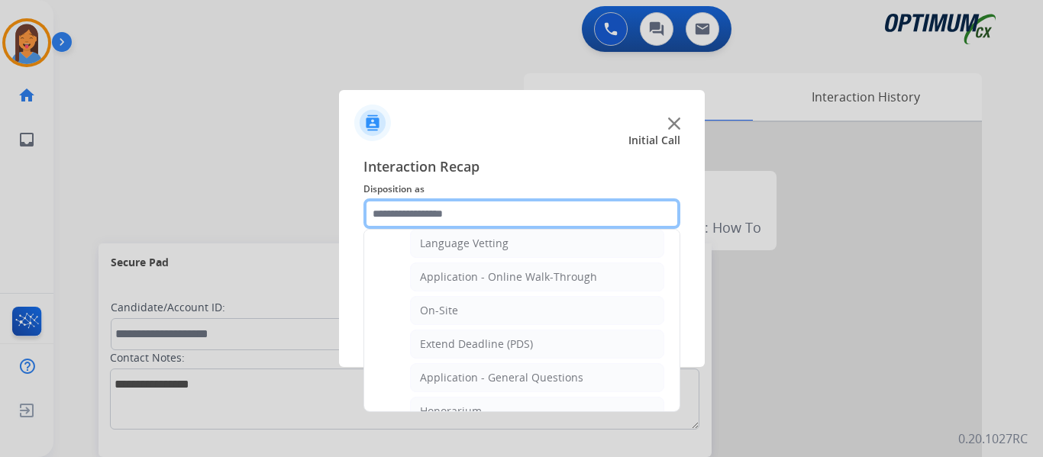
scroll to position [382, 0]
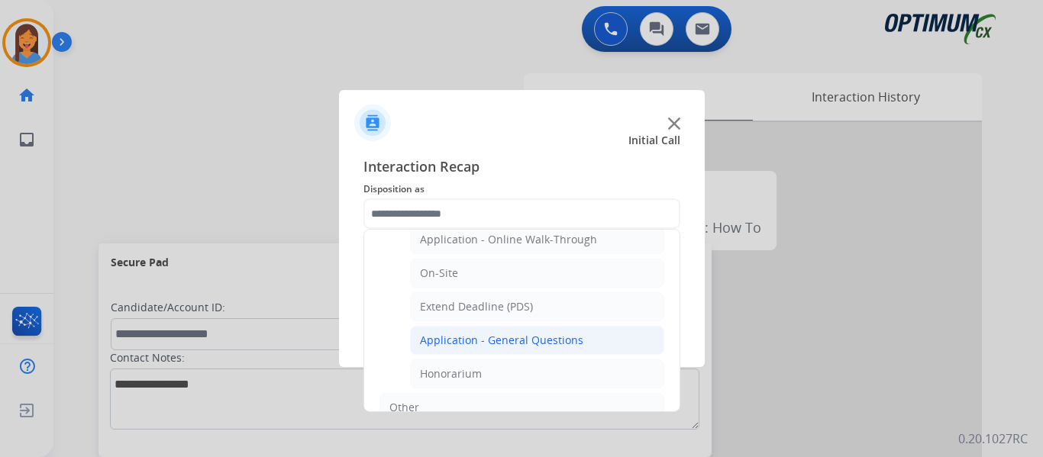
click at [508, 339] on div "Application - General Questions" at bounding box center [501, 340] width 163 height 15
type input "**********"
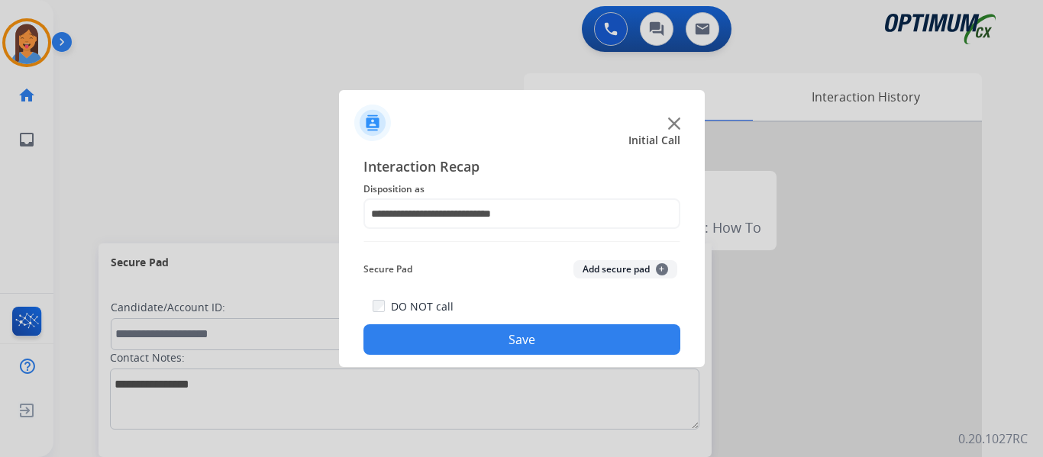
click at [510, 348] on button "Save" at bounding box center [521, 339] width 317 height 31
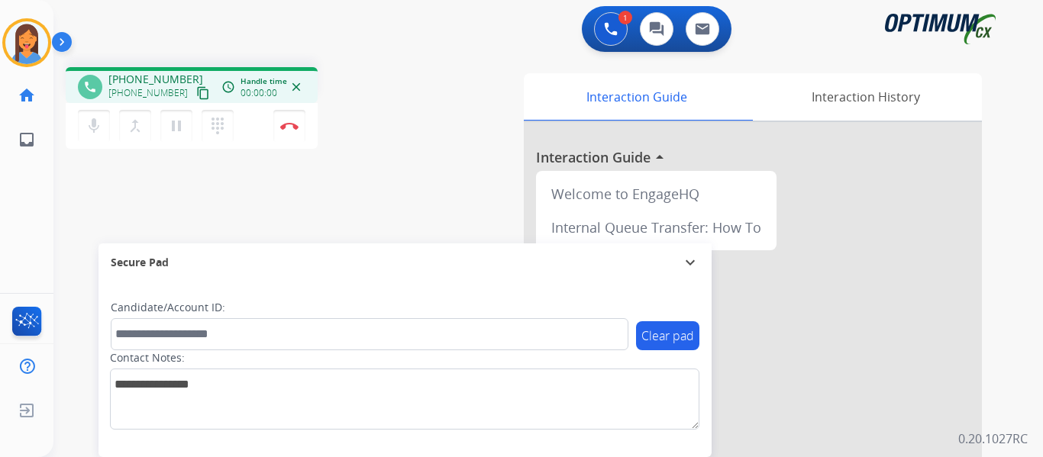
click at [196, 86] on mat-icon "content_copy" at bounding box center [203, 93] width 14 height 14
click at [1029, 376] on div "1 Voice Interactions 0 Chat Interactions 0 Email Interactions phone [PHONE_NUMB…" at bounding box center [547, 228] width 989 height 457
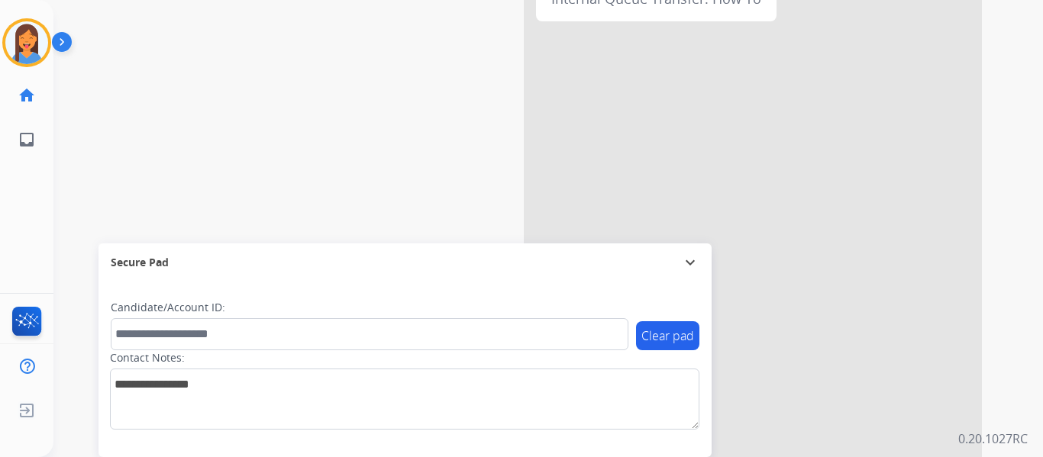
scroll to position [0, 0]
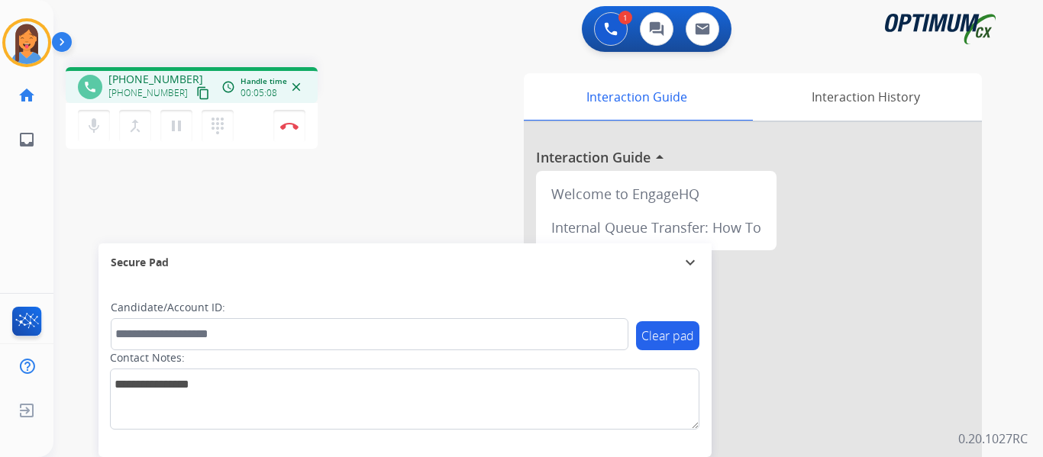
click at [429, 137] on div "phone [PHONE_NUMBER] [PHONE_NUMBER] content_copy access_time Call metrics Queue…" at bounding box center [254, 110] width 377 height 86
click at [293, 126] on img at bounding box center [289, 126] width 18 height 8
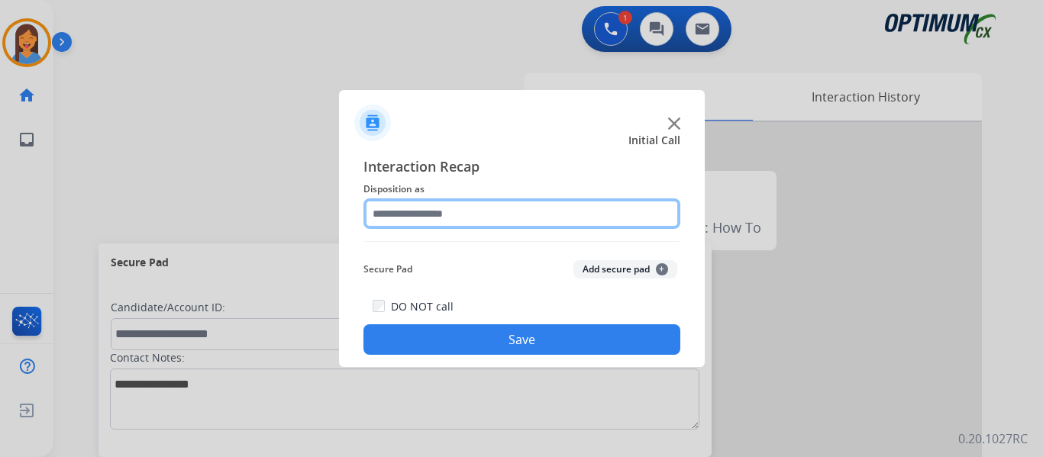
click at [471, 212] on input "text" at bounding box center [521, 213] width 317 height 31
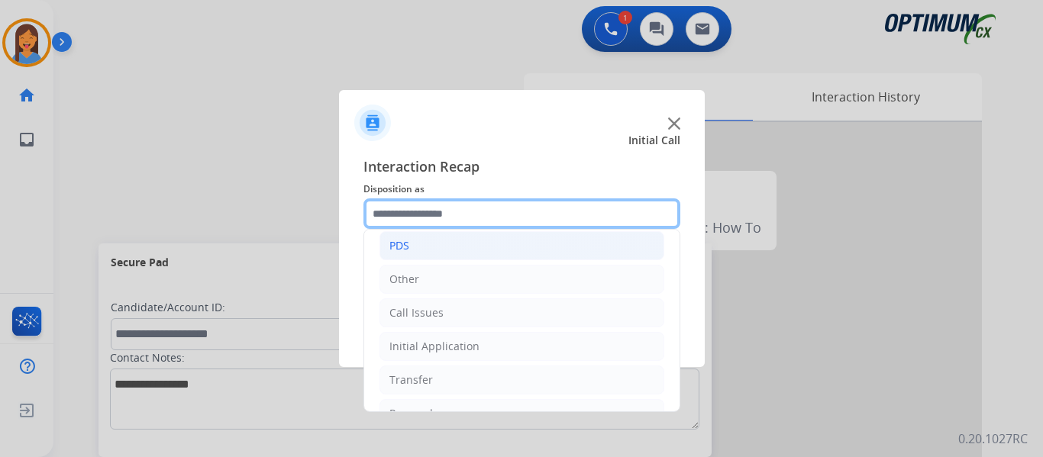
scroll to position [104, 0]
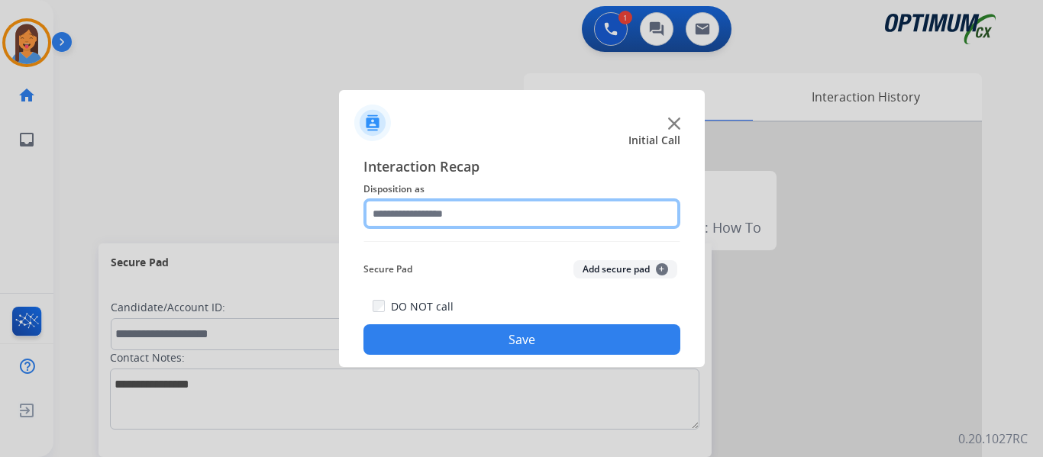
click at [402, 217] on input "text" at bounding box center [521, 213] width 317 height 31
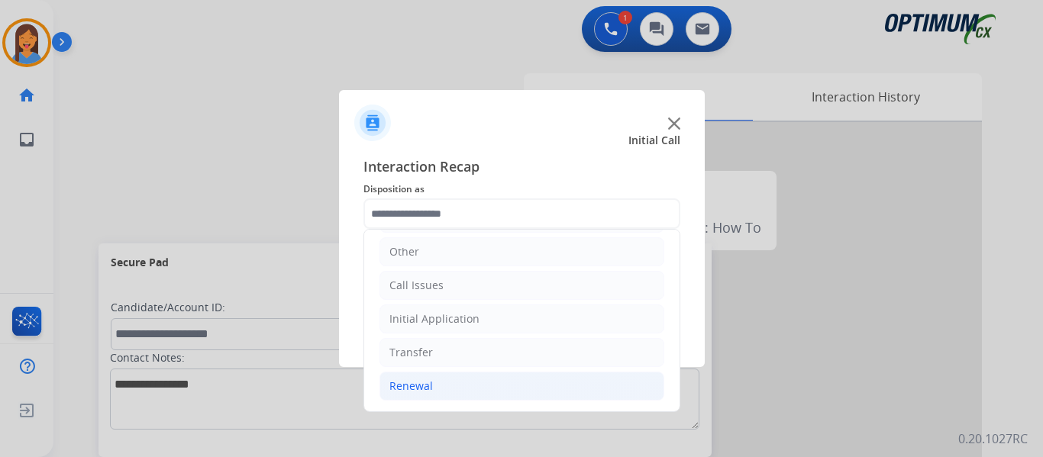
click at [424, 382] on div "Renewal" at bounding box center [411, 386] width 44 height 15
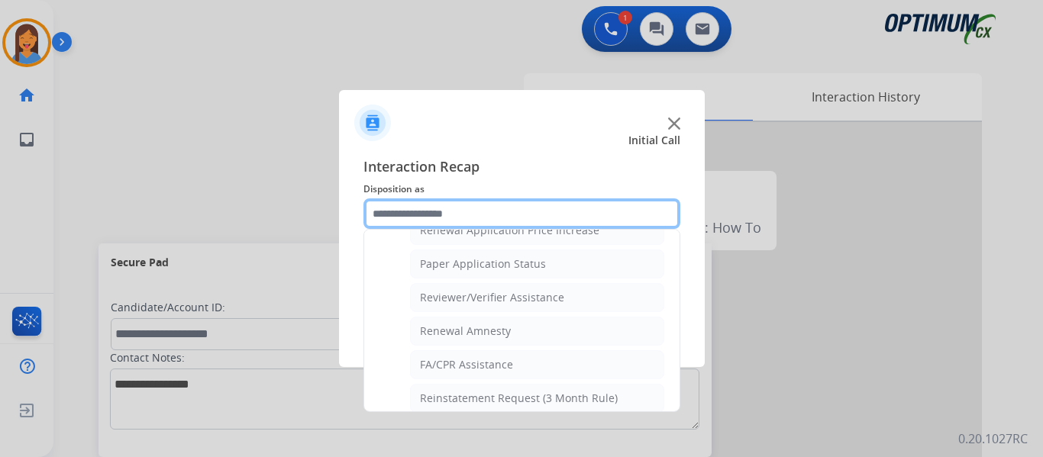
scroll to position [589, 0]
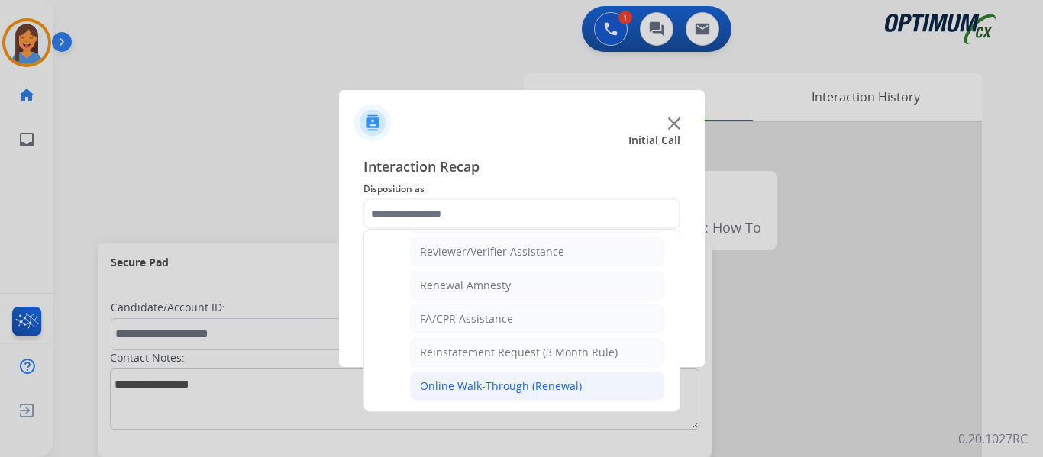
click at [509, 381] on div "Online Walk-Through (Renewal)" at bounding box center [501, 386] width 162 height 15
type input "**********"
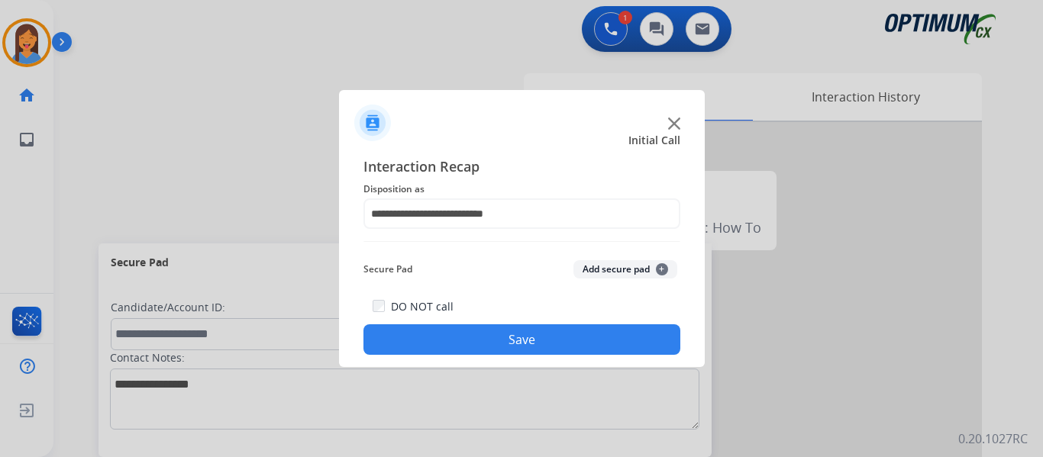
click at [469, 341] on button "Save" at bounding box center [521, 339] width 317 height 31
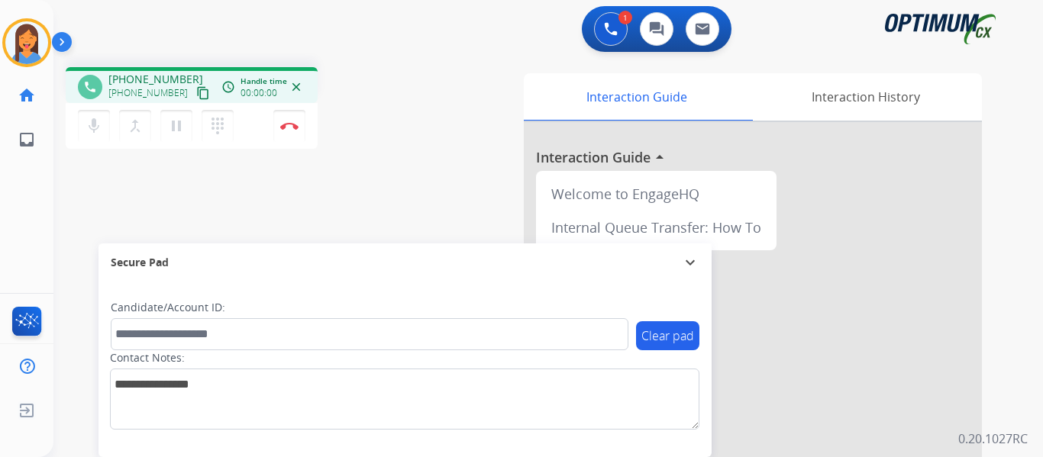
click at [196, 86] on mat-icon "content_copy" at bounding box center [203, 93] width 14 height 14
click at [286, 122] on img at bounding box center [289, 126] width 18 height 8
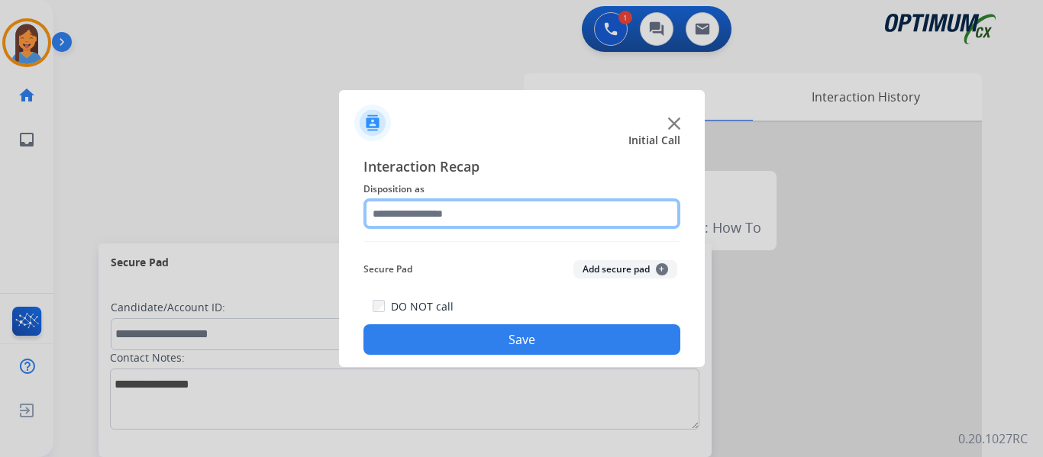
click at [417, 218] on input "text" at bounding box center [521, 213] width 317 height 31
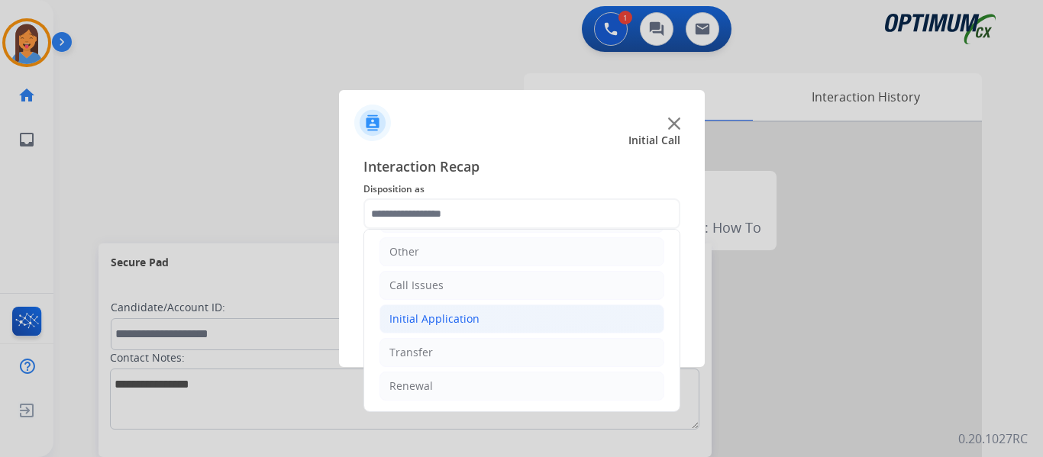
click at [445, 319] on div "Initial Application" at bounding box center [434, 318] width 90 height 15
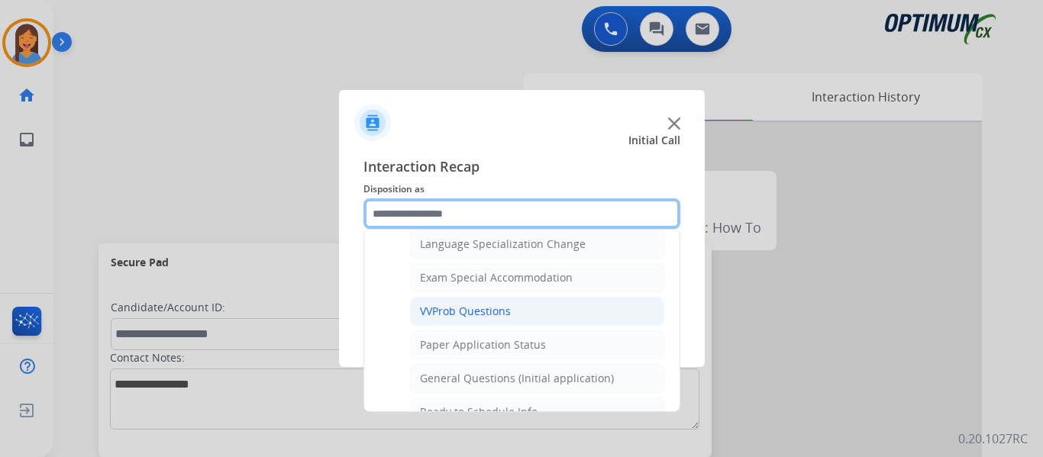
scroll to position [791, 0]
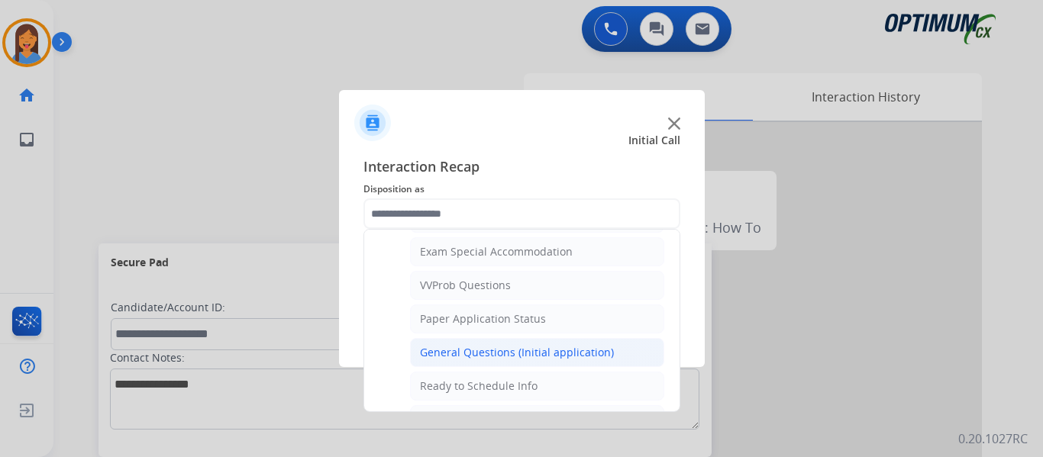
click at [482, 352] on div "General Questions (Initial application)" at bounding box center [517, 352] width 194 height 15
type input "**********"
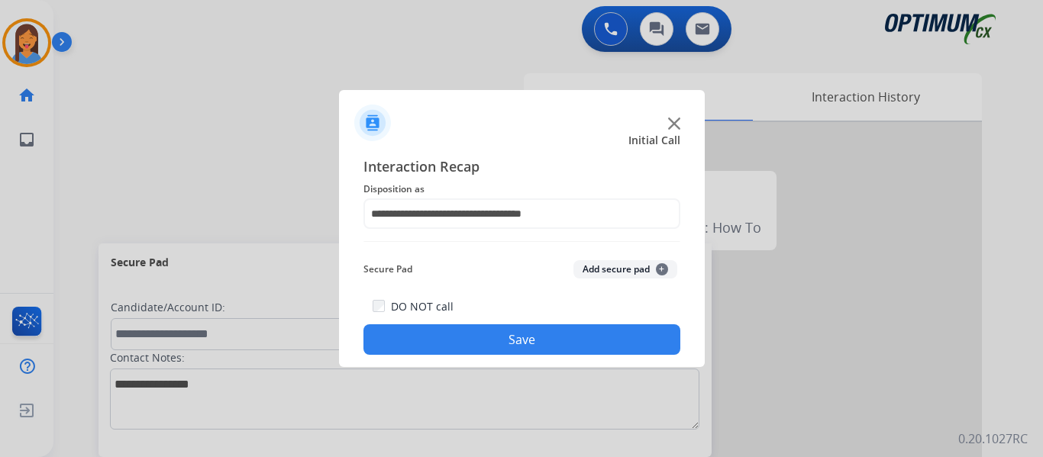
click at [518, 344] on button "Save" at bounding box center [521, 339] width 317 height 31
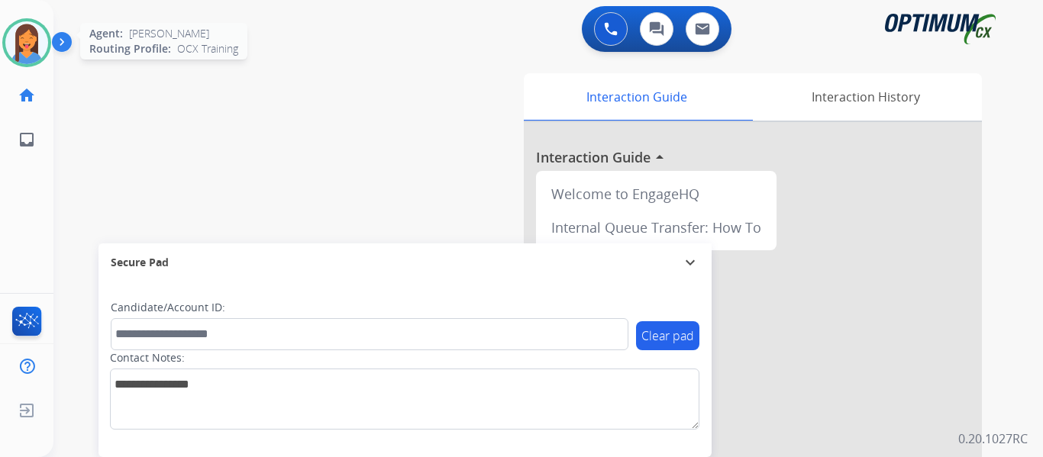
drag, startPoint x: 30, startPoint y: 47, endPoint x: 48, endPoint y: 53, distance: 19.3
click at [30, 47] on img at bounding box center [26, 42] width 43 height 43
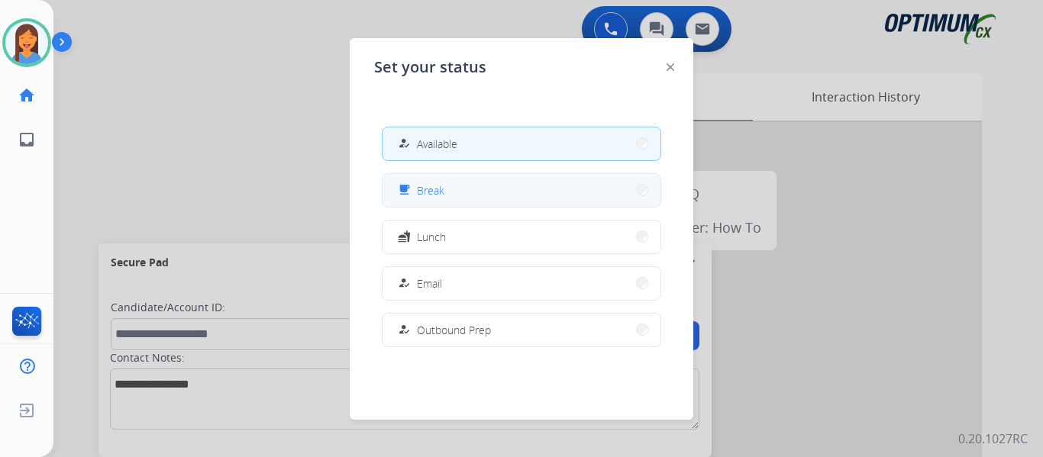
click at [431, 195] on span "Break" at bounding box center [430, 190] width 27 height 16
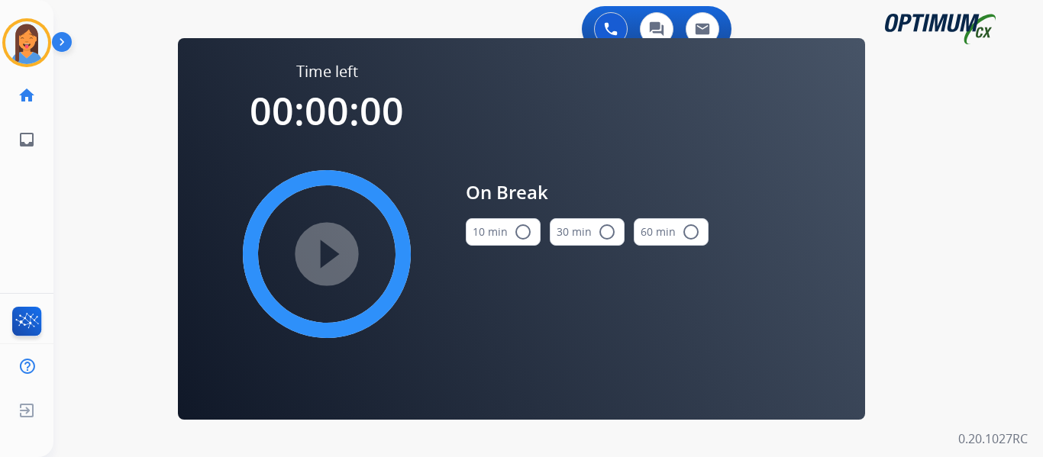
click at [497, 236] on button "10 min radio_button_unchecked" at bounding box center [503, 231] width 75 height 27
click at [322, 260] on mat-icon "play_circle_filled" at bounding box center [327, 254] width 18 height 18
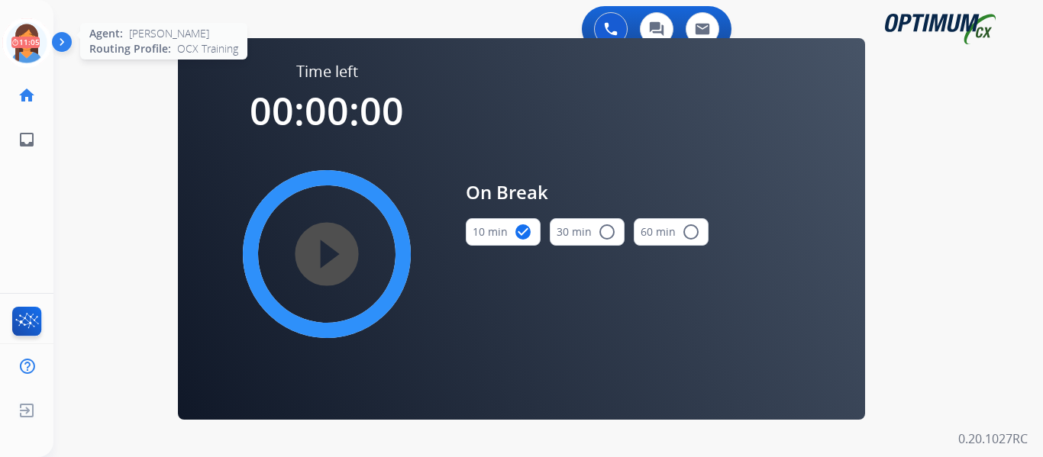
click at [18, 40] on icon at bounding box center [27, 43] width 50 height 50
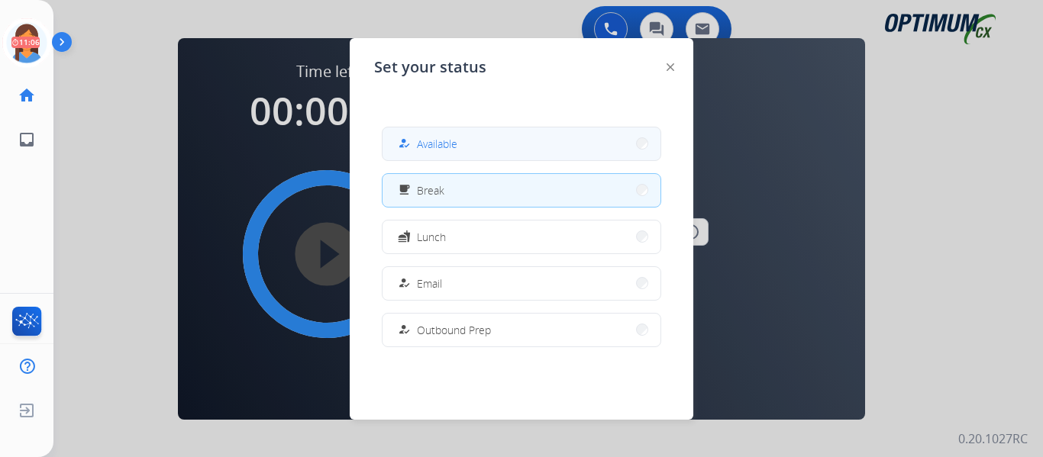
click at [505, 147] on button "how_to_reg Available" at bounding box center [521, 143] width 278 height 33
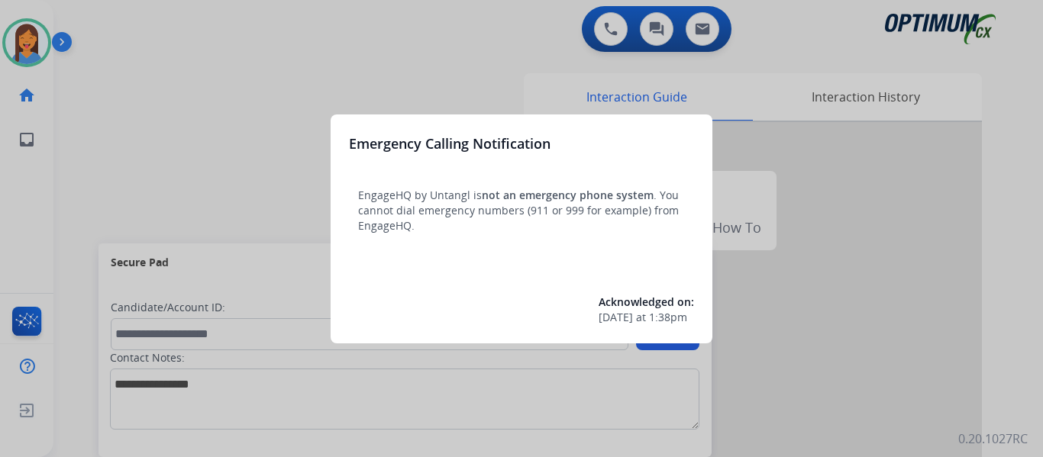
click at [617, 34] on div at bounding box center [521, 228] width 1043 height 457
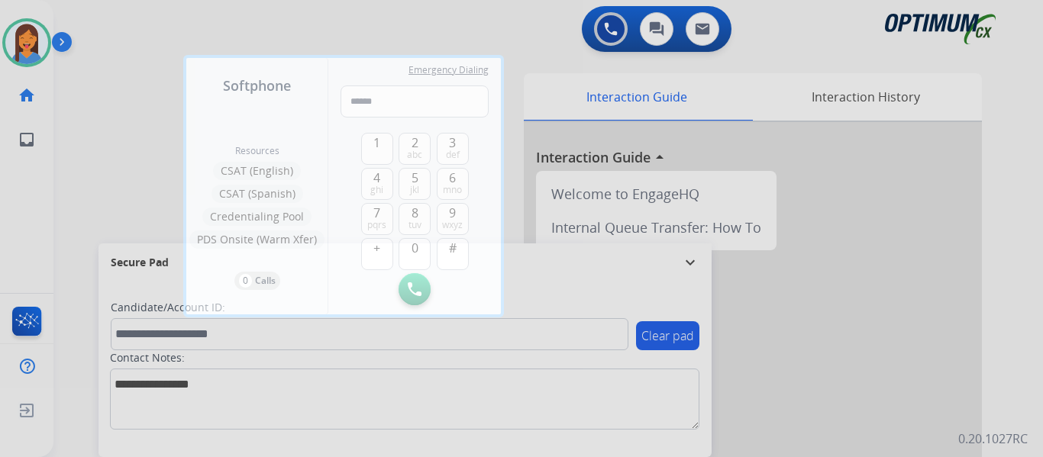
click at [83, 198] on div at bounding box center [521, 228] width 1043 height 457
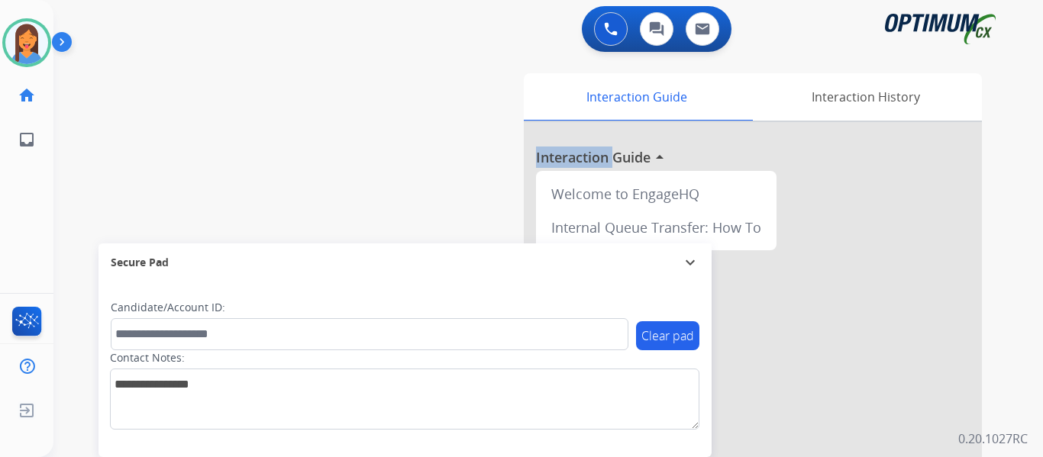
click at [83, 198] on div "swap_horiz Break voice bridge close_fullscreen Connect 3-Way Call merge_type Se…" at bounding box center [529, 373] width 953 height 637
click at [83, 150] on div "swap_horiz Break voice bridge close_fullscreen Connect 3-Way Call merge_type Se…" at bounding box center [529, 373] width 953 height 637
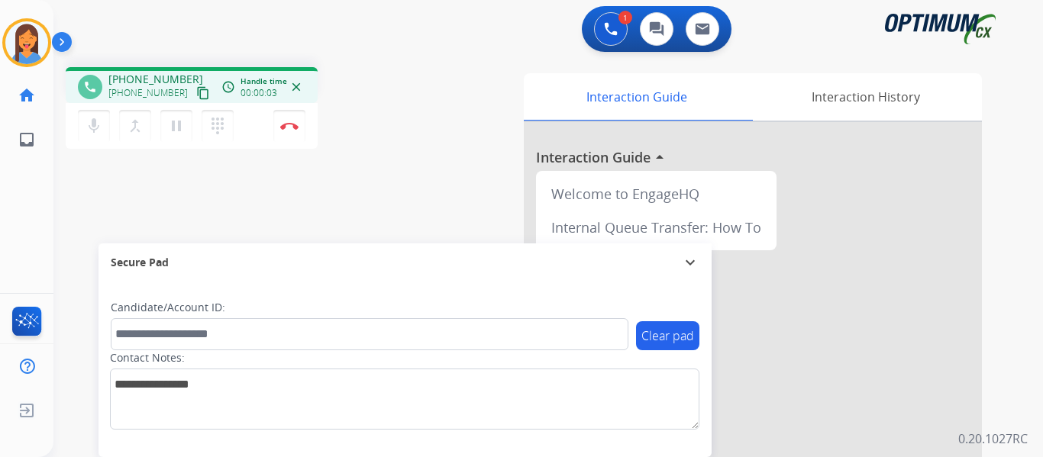
click at [196, 98] on mat-icon "content_copy" at bounding box center [203, 93] width 14 height 14
click at [286, 130] on button "Disconnect" at bounding box center [289, 126] width 32 height 32
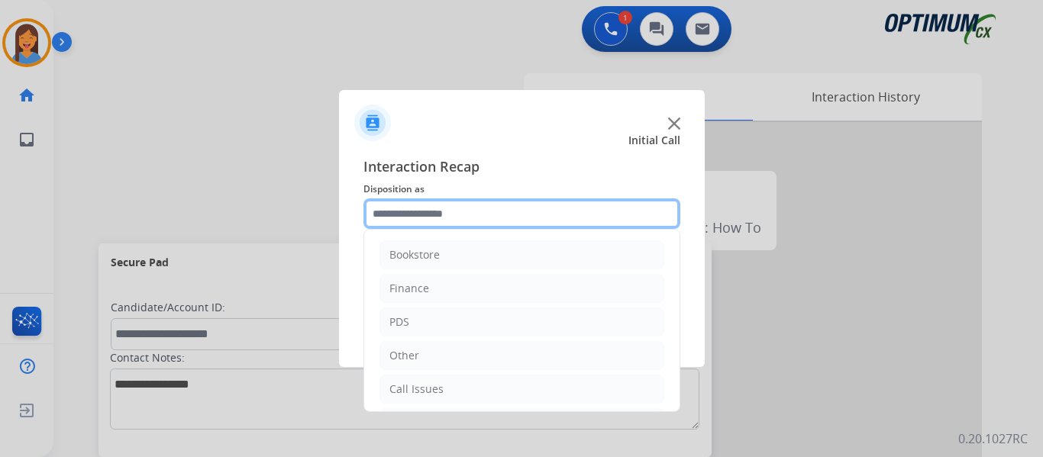
click at [410, 212] on input "text" at bounding box center [521, 213] width 317 height 31
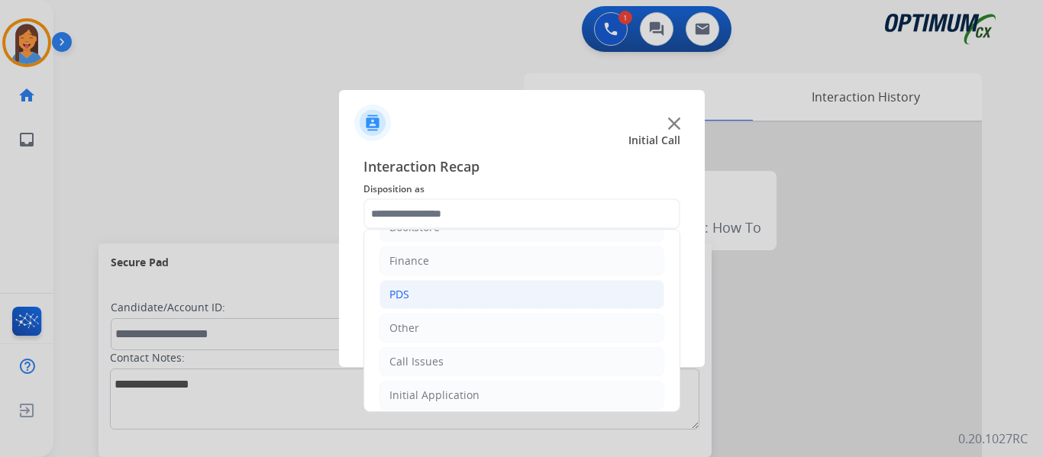
click at [429, 289] on li "PDS" at bounding box center [521, 294] width 285 height 29
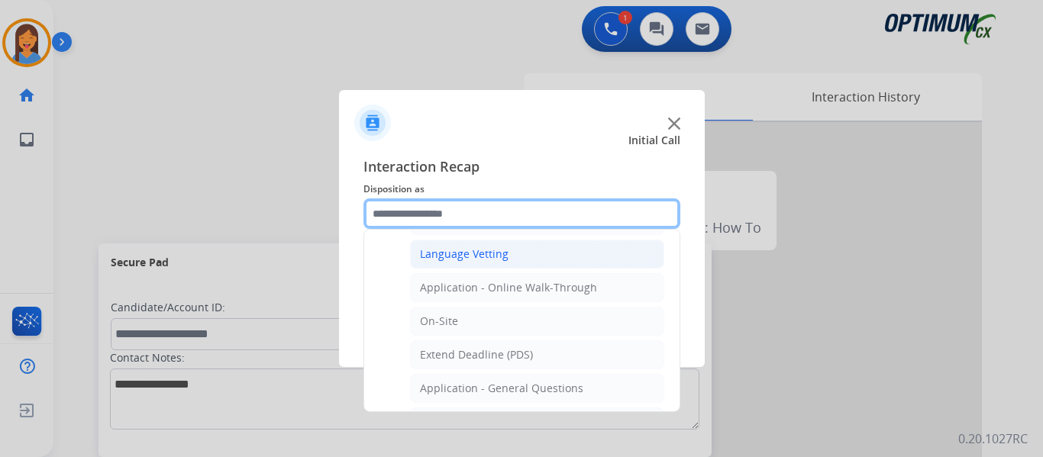
scroll to position [409, 0]
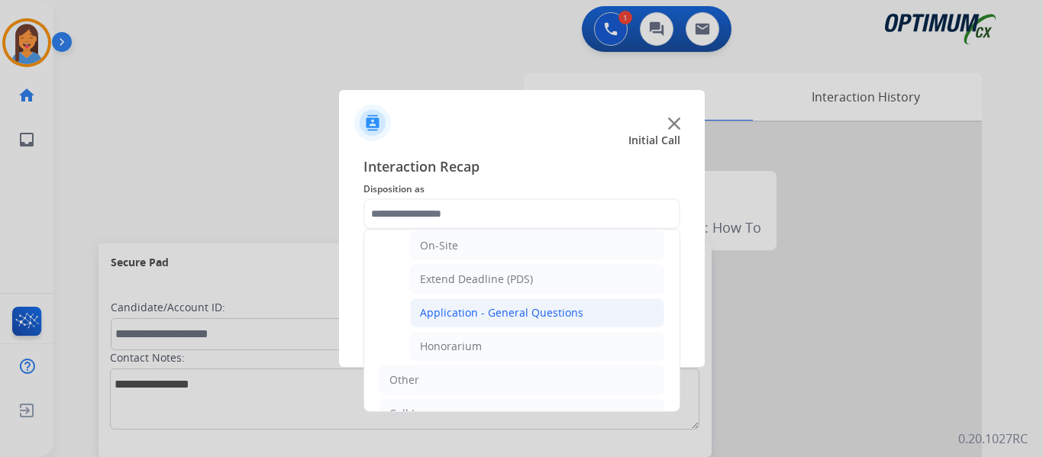
click at [571, 310] on div "Application - General Questions" at bounding box center [501, 312] width 163 height 15
type input "**********"
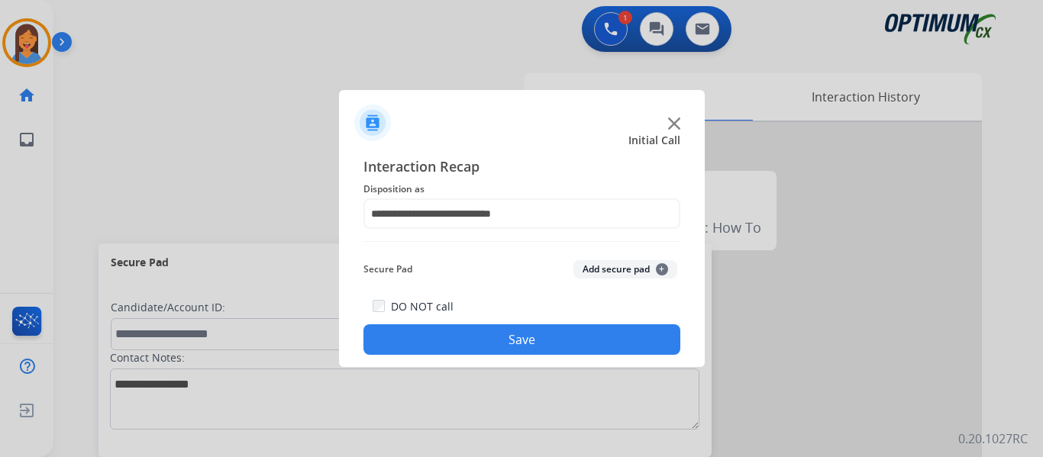
click at [506, 338] on button "Save" at bounding box center [521, 339] width 317 height 31
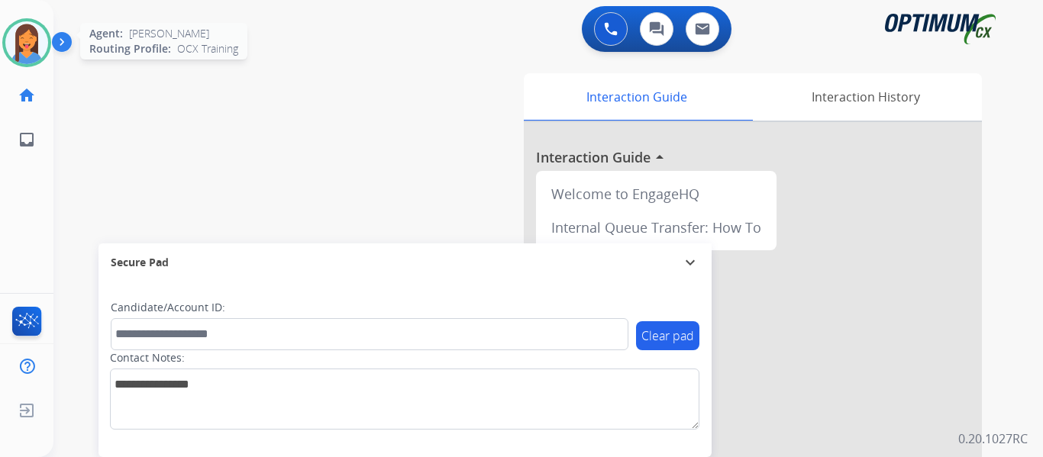
click at [29, 44] on img at bounding box center [26, 42] width 43 height 43
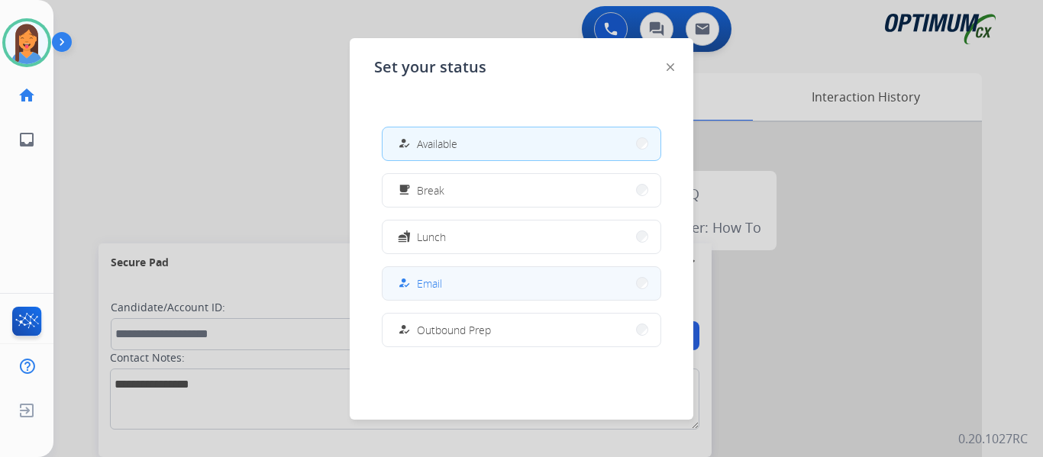
scroll to position [381, 0]
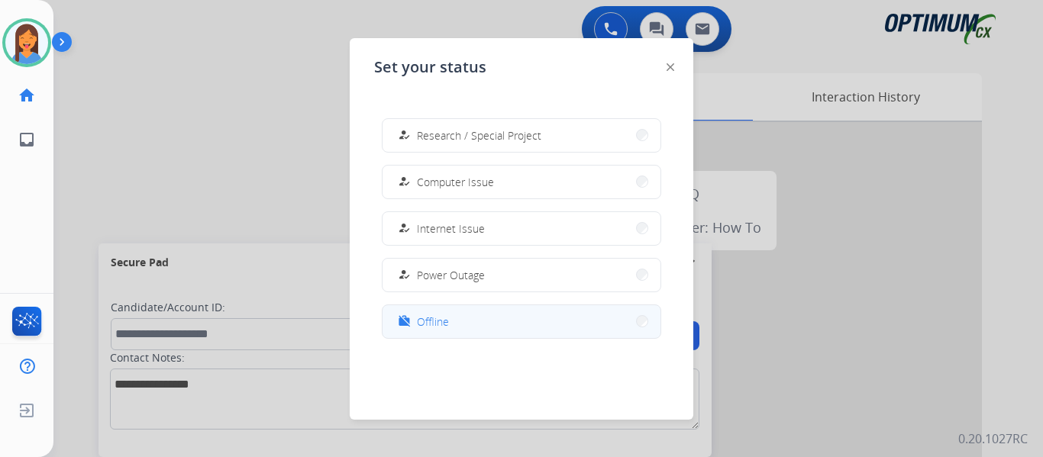
click at [431, 327] on span "Offline" at bounding box center [433, 322] width 32 height 16
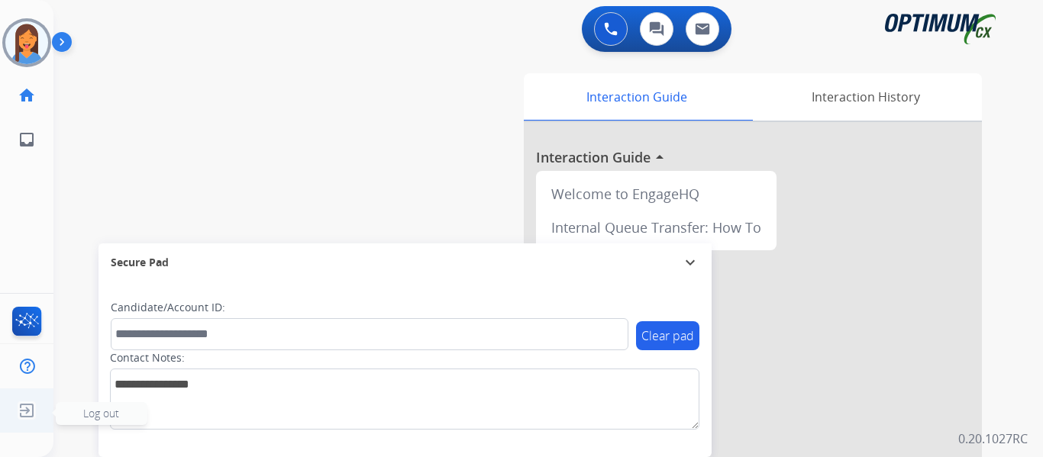
click at [24, 409] on img at bounding box center [26, 410] width 27 height 29
